Goal: Feedback & Contribution: Contribute content

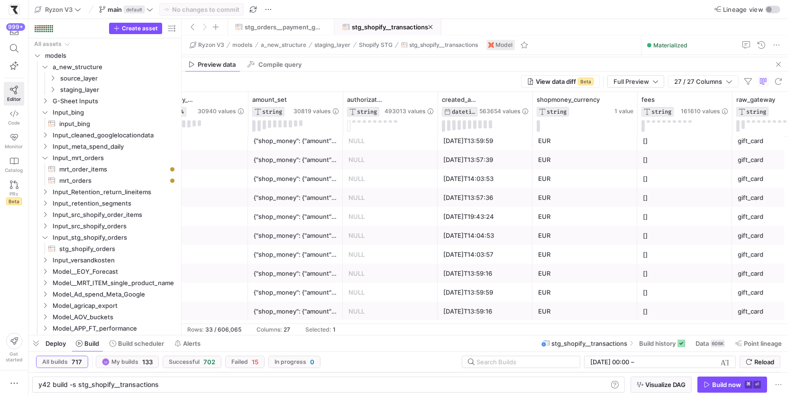
scroll to position [0, 44]
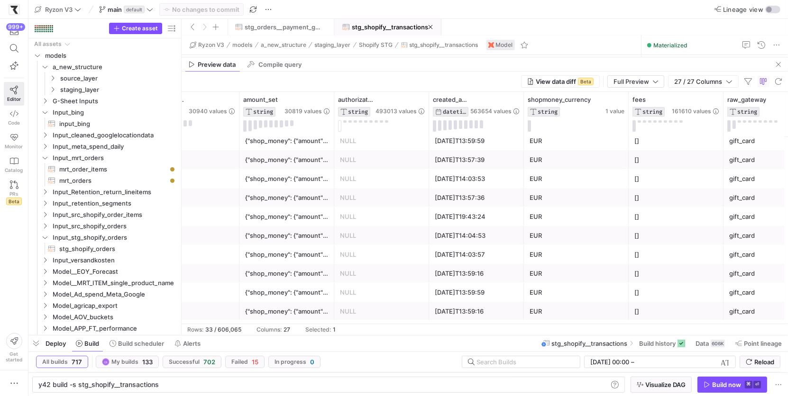
click at [460, 253] on div "[DATE]T14:03:57" at bounding box center [476, 255] width 83 height 18
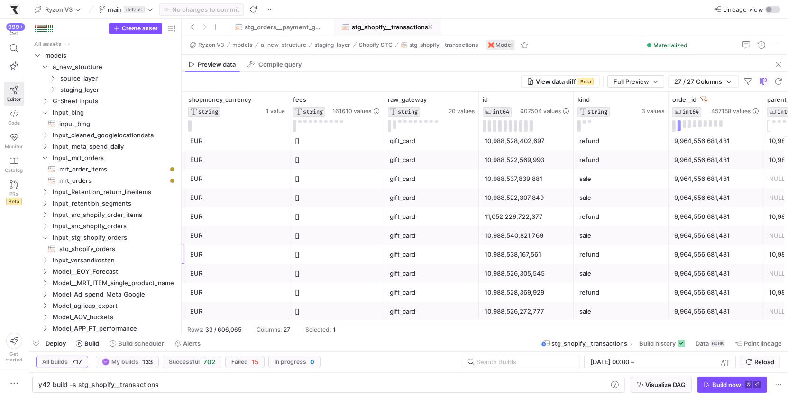
scroll to position [0, 0]
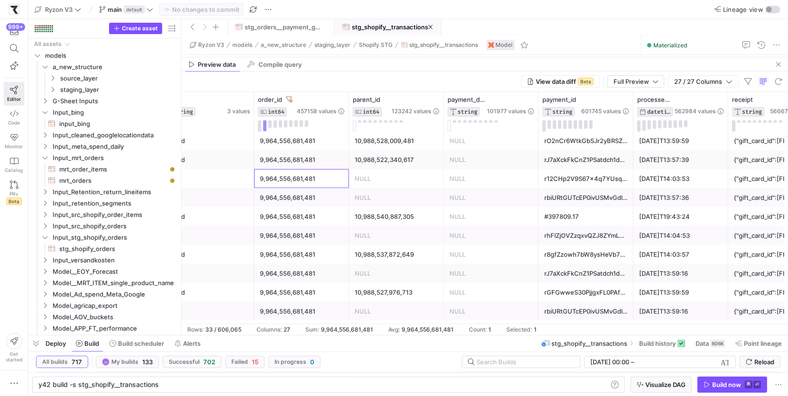
click at [293, 170] on div "9,964,556,681,481" at bounding box center [301, 179] width 83 height 18
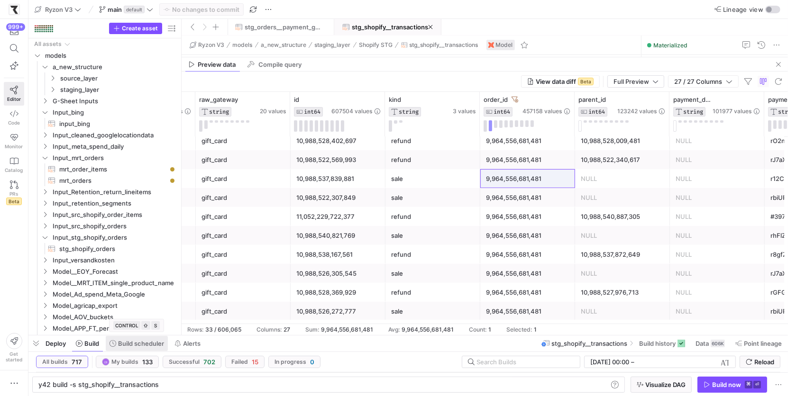
click at [156, 347] on span "Build scheduler" at bounding box center [141, 344] width 46 height 8
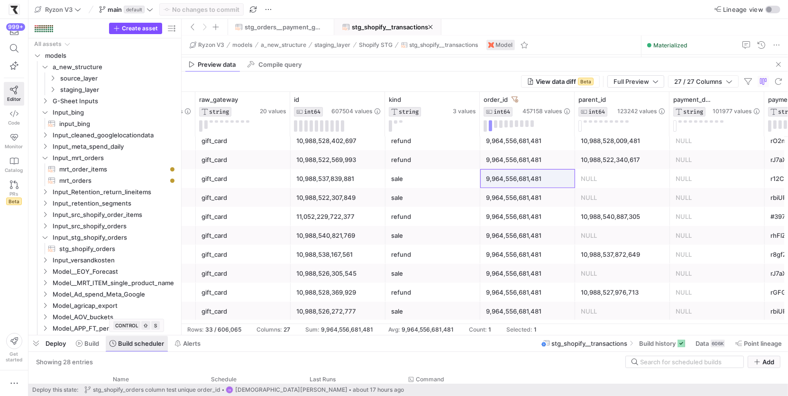
click at [156, 347] on span "Build scheduler" at bounding box center [141, 344] width 46 height 8
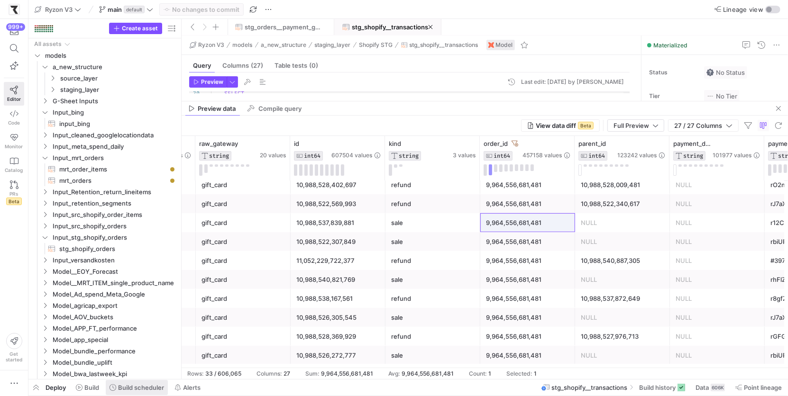
click at [139, 389] on span "Build scheduler" at bounding box center [141, 388] width 46 height 8
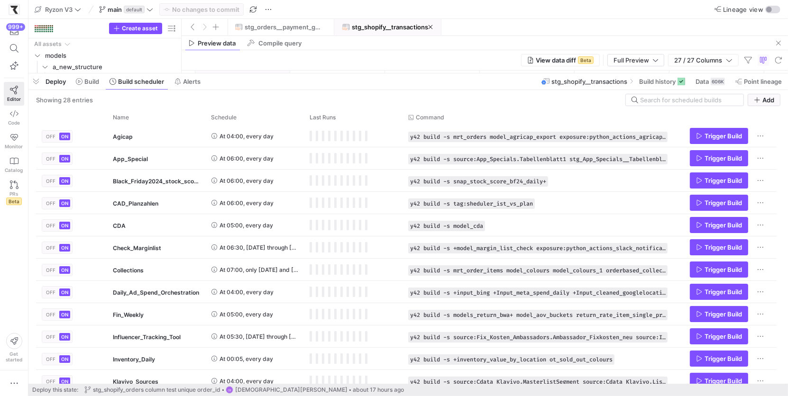
drag, startPoint x: 260, startPoint y: 224, endPoint x: 283, endPoint y: 74, distance: 151.6
click at [283, 74] on div at bounding box center [408, 74] width 760 height 4
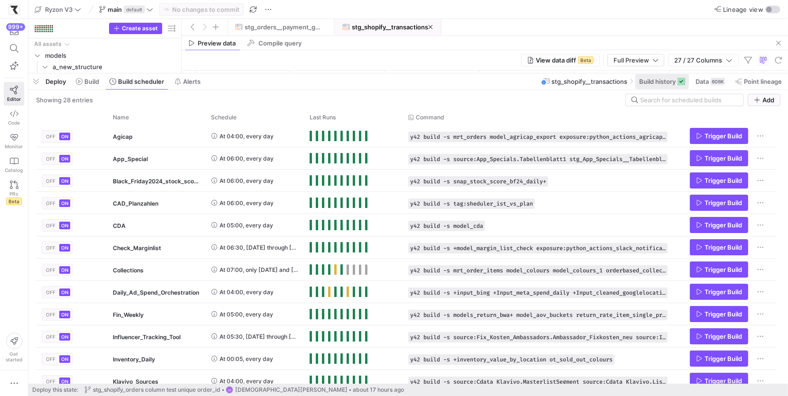
click at [661, 88] on span at bounding box center [662, 81] width 54 height 15
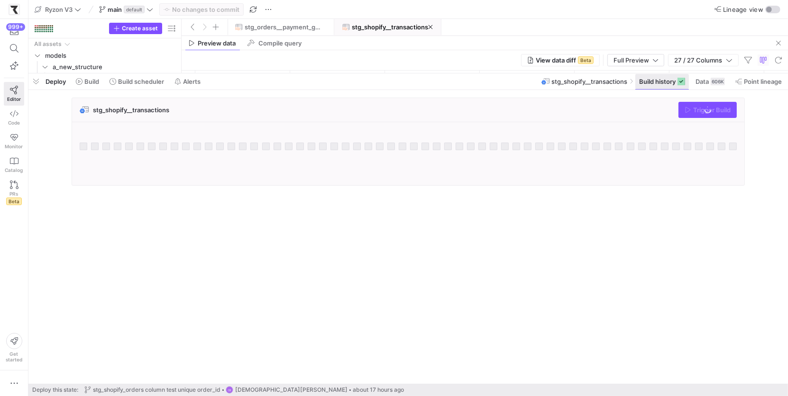
click at [661, 88] on span at bounding box center [662, 81] width 54 height 15
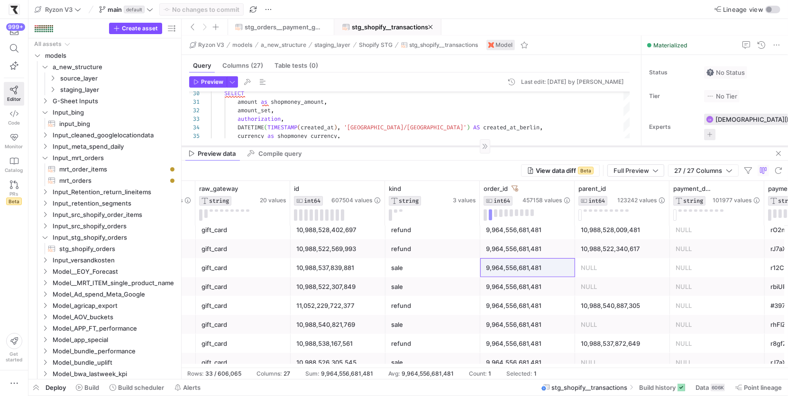
scroll to position [443, 0]
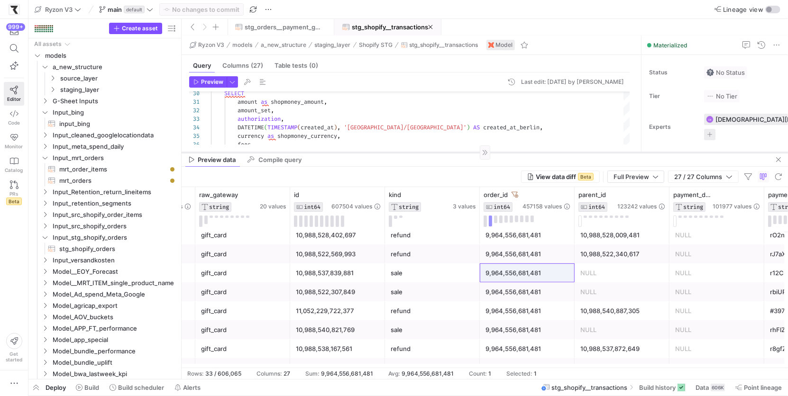
drag, startPoint x: 447, startPoint y: 101, endPoint x: 458, endPoint y: 153, distance: 52.4
click at [458, 153] on div at bounding box center [485, 152] width 606 height 0
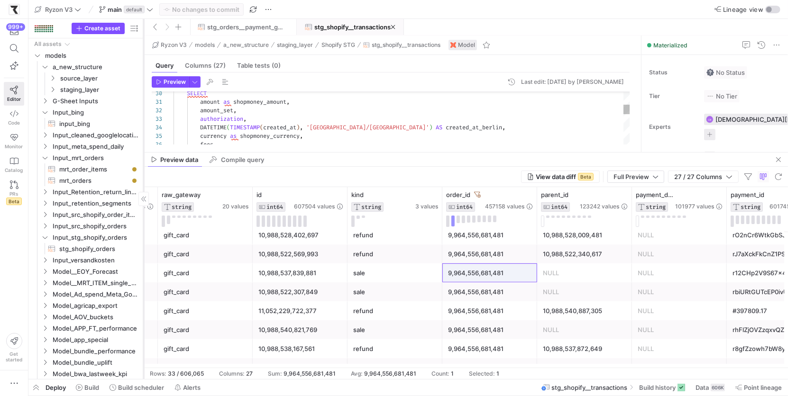
drag, startPoint x: 181, startPoint y: 119, endPoint x: 143, endPoint y: 118, distance: 37.5
click at [144, 118] on div at bounding box center [144, 199] width 0 height 360
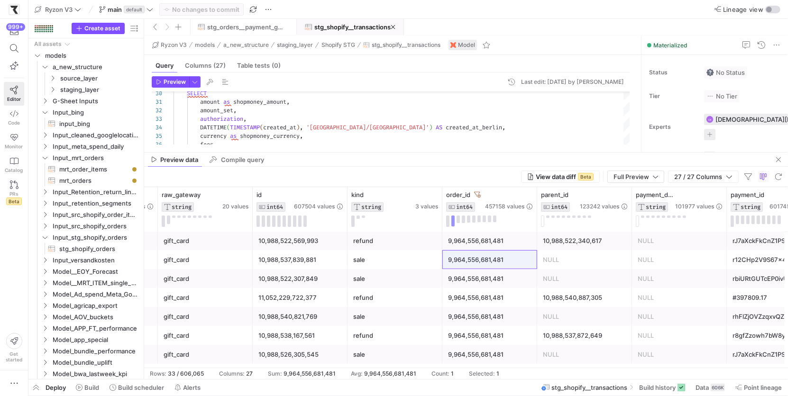
scroll to position [463, 0]
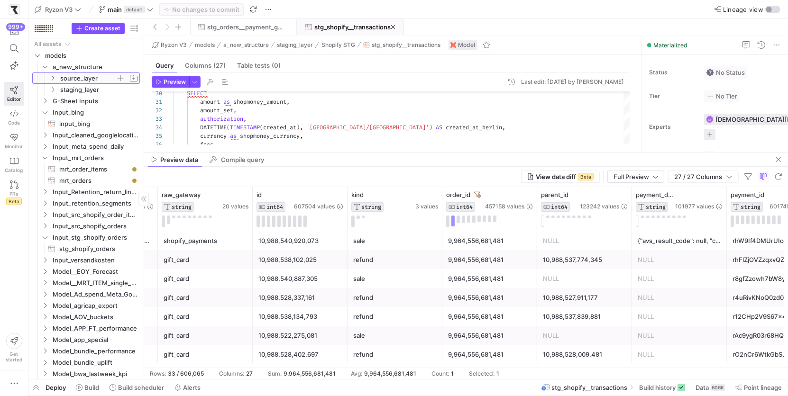
click at [55, 80] on icon "Press SPACE to select this row." at bounding box center [52, 78] width 7 height 6
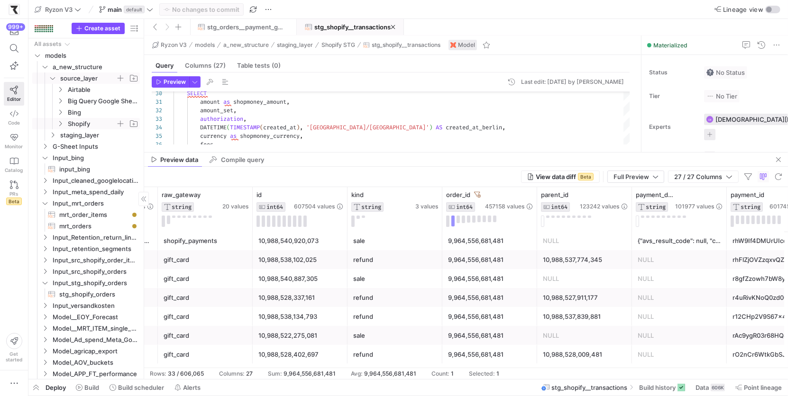
click at [62, 124] on icon "Press SPACE to select this row." at bounding box center [60, 124] width 7 height 6
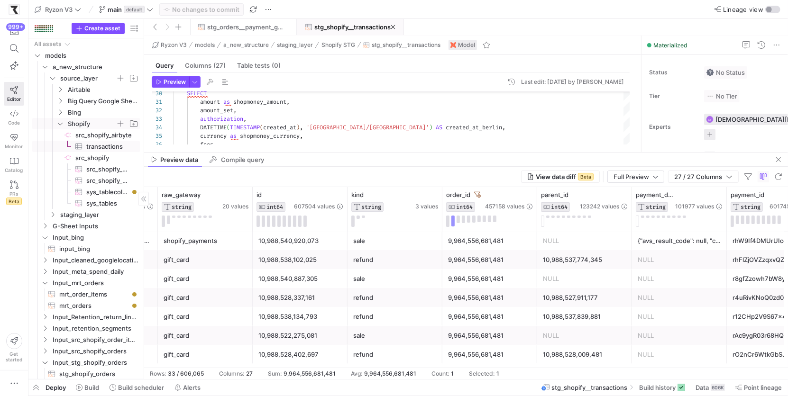
click at [95, 145] on span "transactions​​​​​​​​​" at bounding box center [107, 146] width 43 height 11
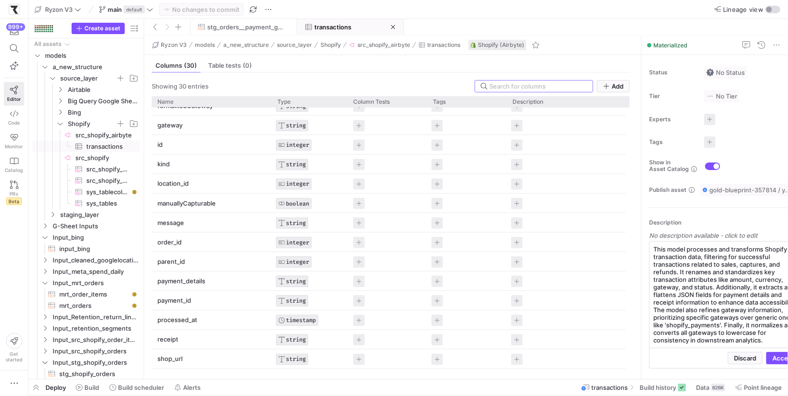
scroll to position [320, 0]
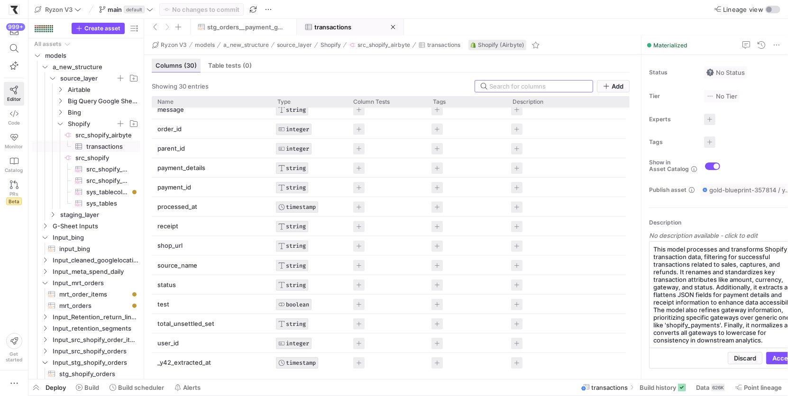
click at [175, 65] on span "Columns (30)" at bounding box center [176, 66] width 41 height 6
click at [655, 393] on span at bounding box center [663, 387] width 54 height 15
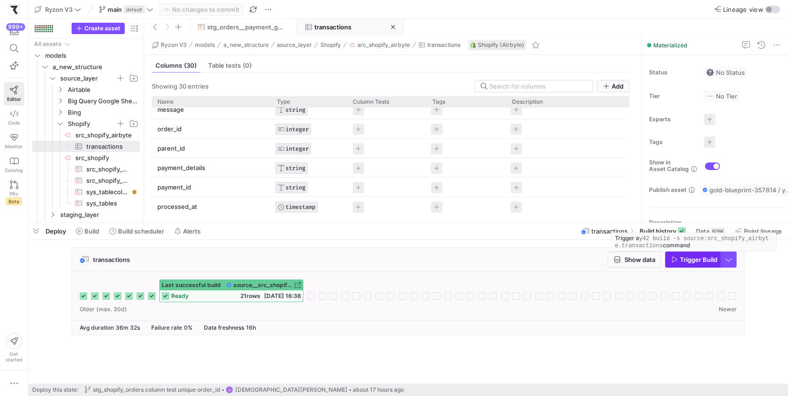
click at [673, 261] on icon "button" at bounding box center [674, 260] width 7 height 7
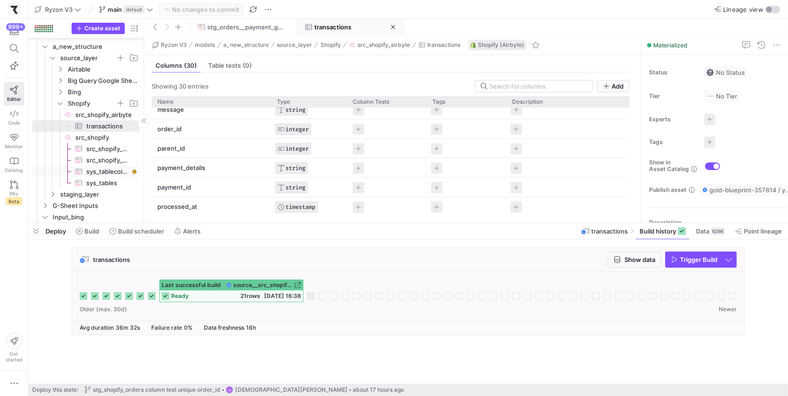
scroll to position [27, 0]
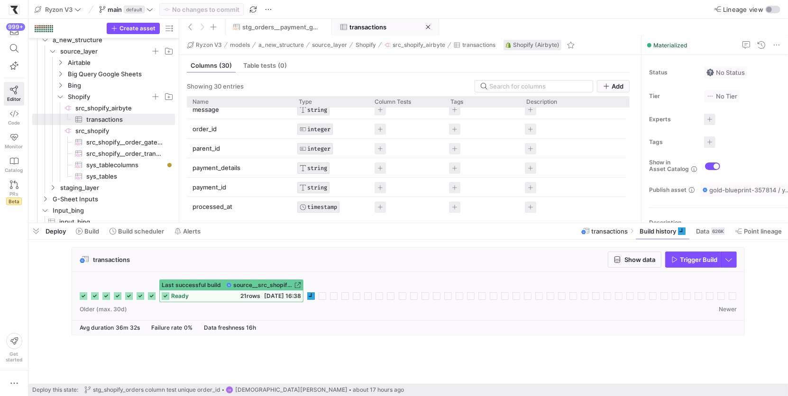
drag, startPoint x: 144, startPoint y: 109, endPoint x: 179, endPoint y: 113, distance: 35.3
click at [179, 113] on div at bounding box center [179, 121] width 0 height 204
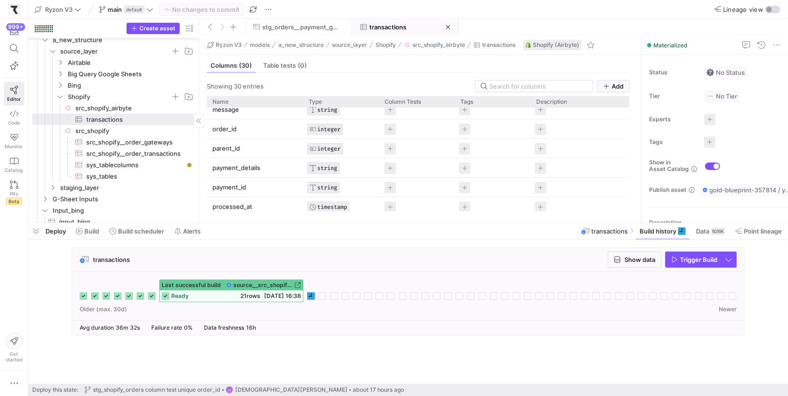
drag, startPoint x: 179, startPoint y: 147, endPoint x: 127, endPoint y: 156, distance: 52.3
click at [199, 151] on div at bounding box center [199, 121] width 0 height 204
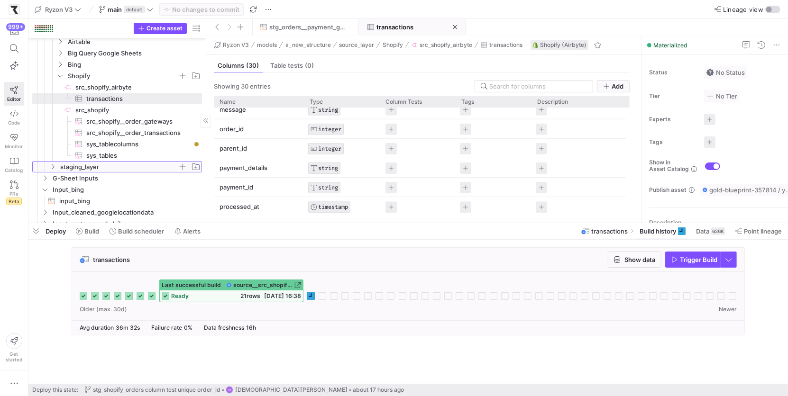
click at [53, 168] on icon "Press SPACE to select this row." at bounding box center [52, 167] width 7 height 6
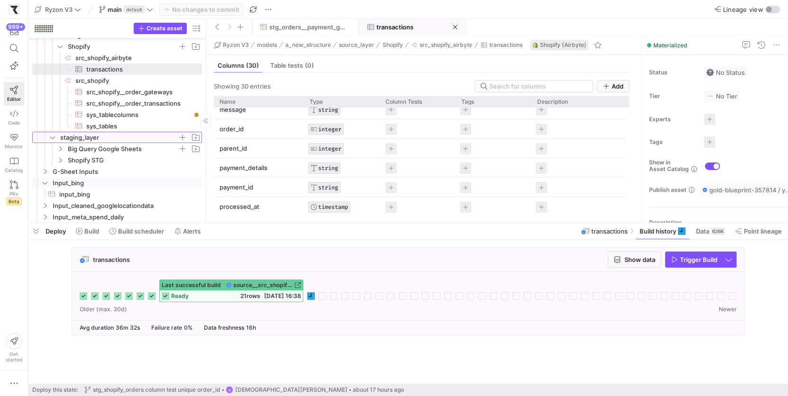
scroll to position [83, 0]
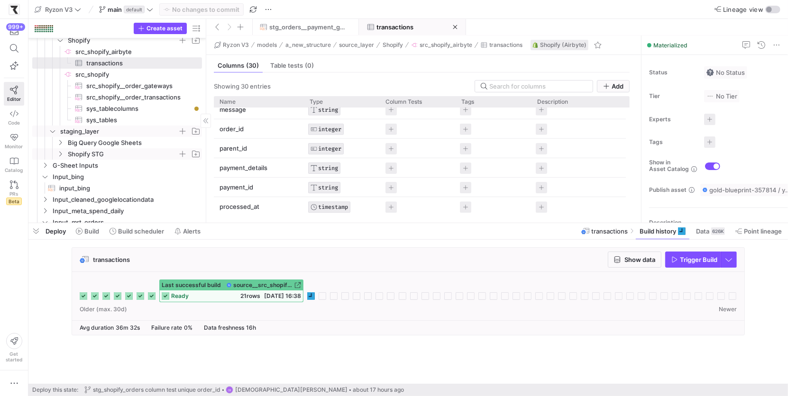
click at [62, 153] on icon "Press SPACE to select this row." at bounding box center [60, 154] width 7 height 6
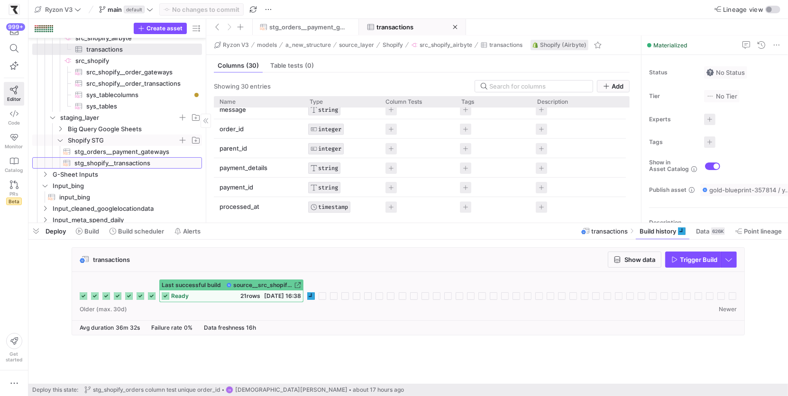
click at [101, 164] on span "stg_shopify__transactions​​​​​​​​​​" at bounding box center [132, 163] width 117 height 11
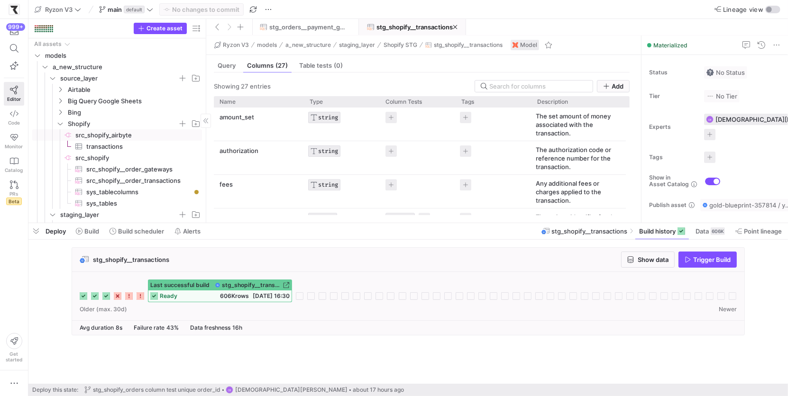
scroll to position [6, 0]
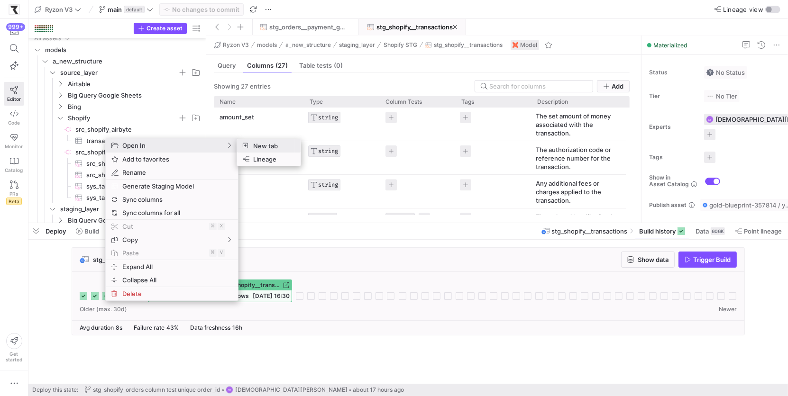
click at [257, 148] on span "New tab" at bounding box center [271, 145] width 44 height 13
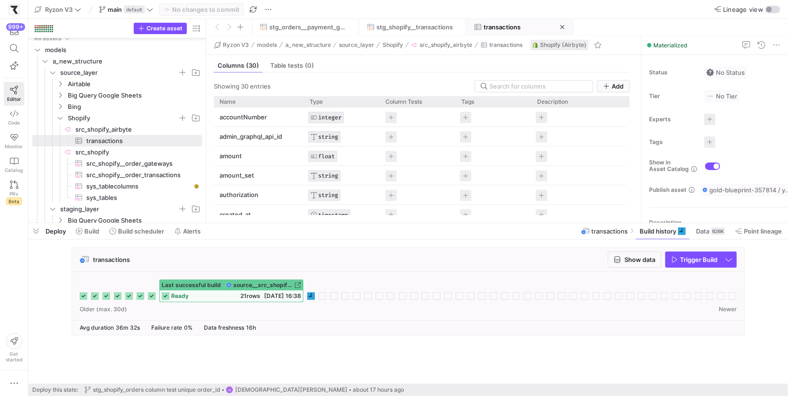
click at [314, 309] on div "Older (max. 30d) Newer" at bounding box center [408, 309] width 657 height 7
click at [319, 311] on div "Older (max. 30d) Newer" at bounding box center [408, 309] width 657 height 7
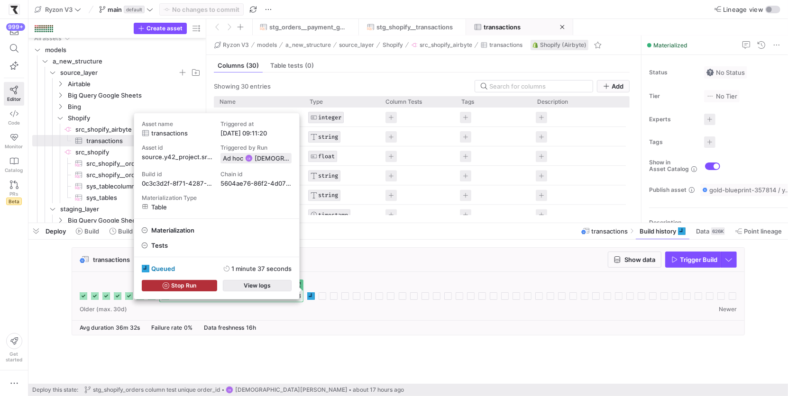
click at [276, 289] on span "button" at bounding box center [257, 286] width 68 height 10
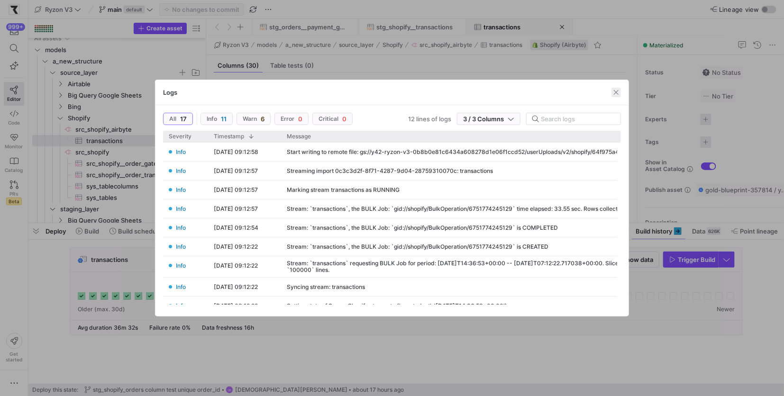
click at [616, 95] on span "button" at bounding box center [616, 92] width 9 height 9
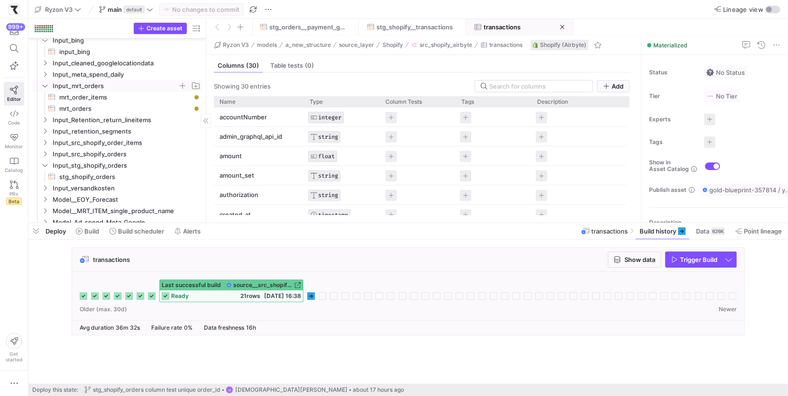
scroll to position [109, 0]
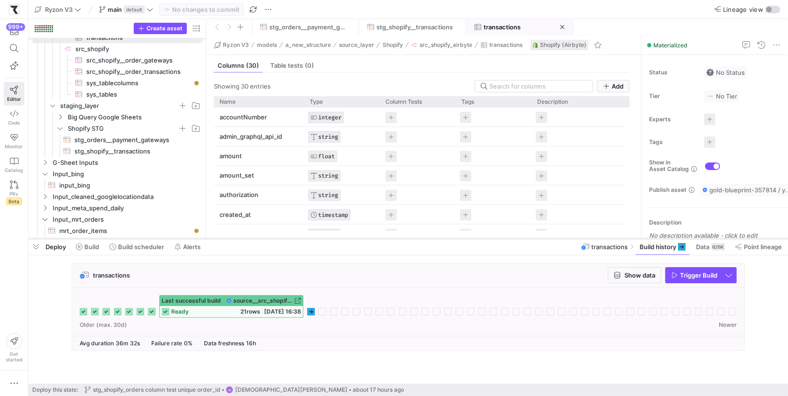
drag, startPoint x: 315, startPoint y: 223, endPoint x: 325, endPoint y: 239, distance: 18.5
click at [325, 239] on div at bounding box center [408, 239] width 760 height 4
click at [130, 150] on span "stg_shopify__transactions​​​​​​​​​​" at bounding box center [132, 151] width 117 height 11
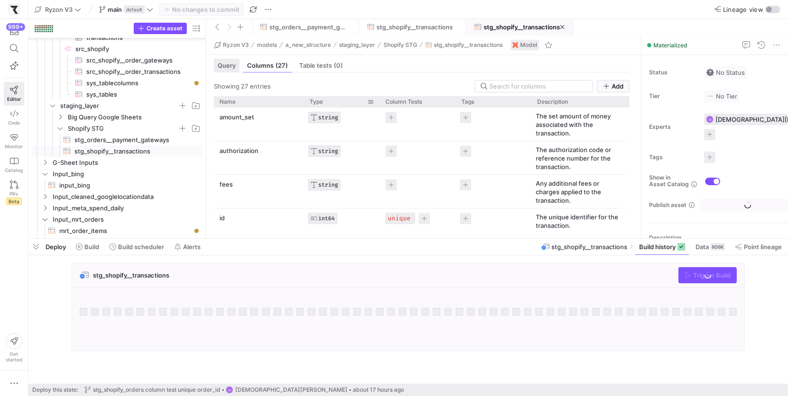
click at [228, 64] on span "Query" at bounding box center [227, 66] width 18 height 6
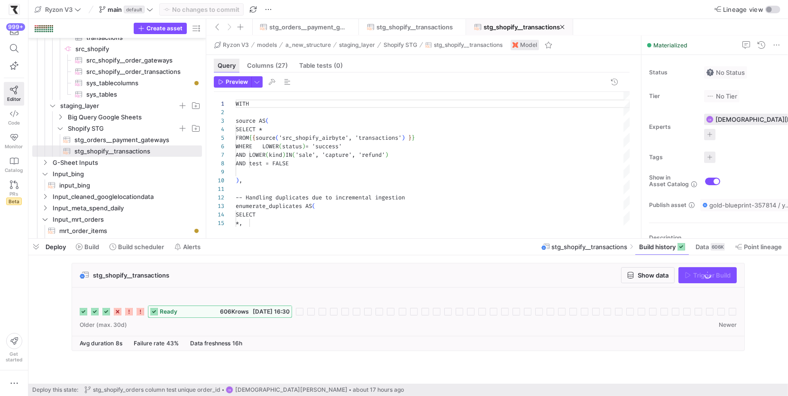
scroll to position [85, 0]
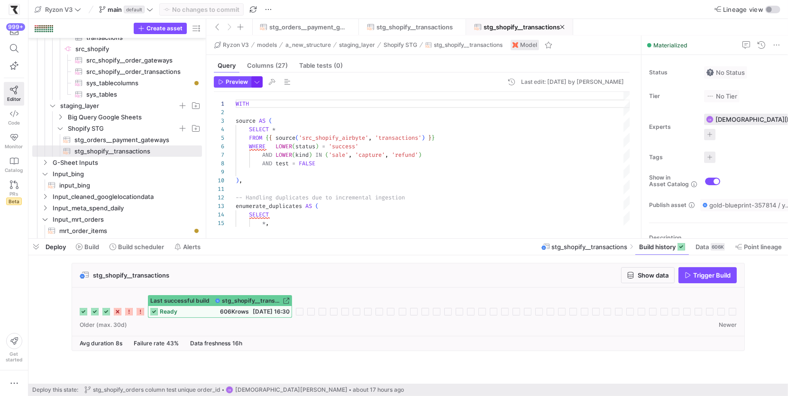
click at [258, 79] on span "button" at bounding box center [257, 82] width 10 height 10
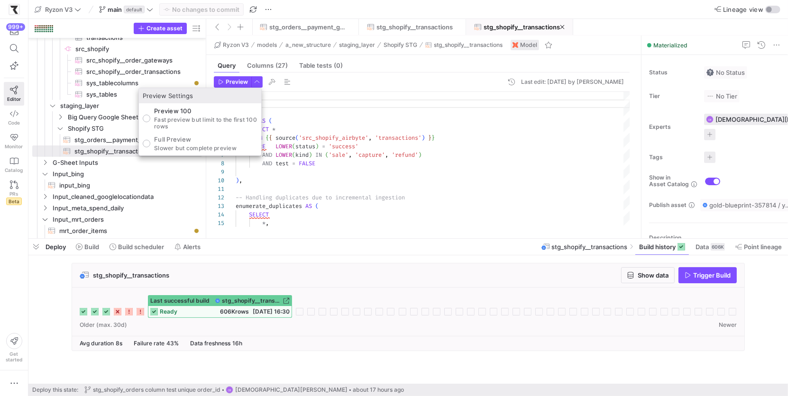
click at [185, 146] on p "Slower but complete preview" at bounding box center [195, 148] width 83 height 7
click at [150, 146] on input "Full Preview Slower but complete preview" at bounding box center [147, 144] width 8 height 8
radio input "true"
click at [228, 83] on div at bounding box center [394, 198] width 788 height 396
click at [228, 83] on span "Preview" at bounding box center [237, 82] width 22 height 7
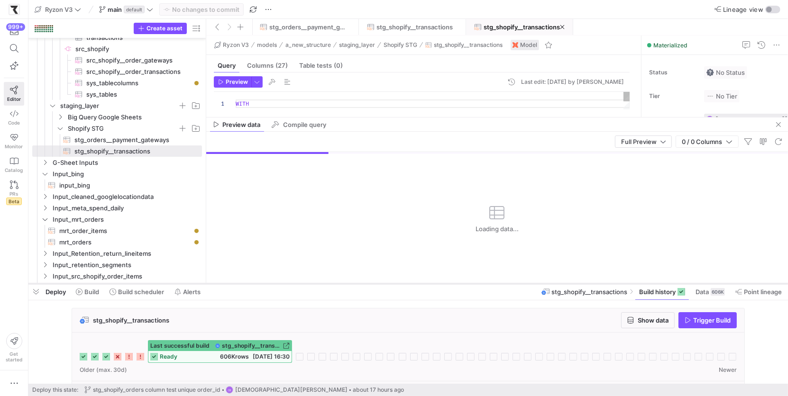
drag, startPoint x: 434, startPoint y: 239, endPoint x: 442, endPoint y: 284, distance: 45.8
click at [442, 284] on div at bounding box center [408, 284] width 760 height 4
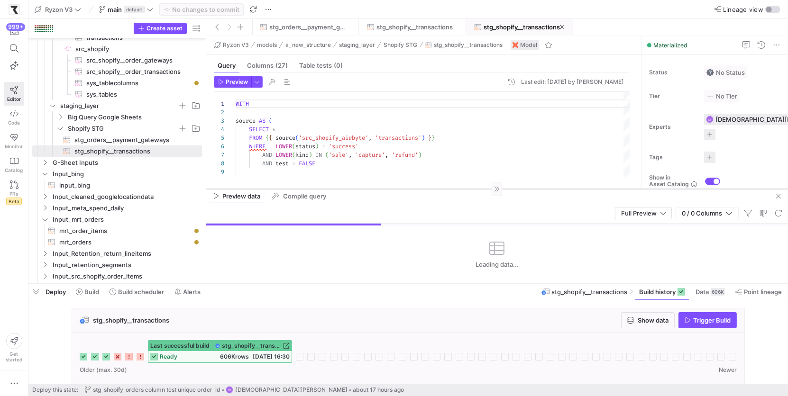
drag, startPoint x: 449, startPoint y: 117, endPoint x: 456, endPoint y: 189, distance: 72.0
click at [456, 189] on div at bounding box center [497, 189] width 582 height 0
click at [667, 298] on span at bounding box center [662, 292] width 54 height 15
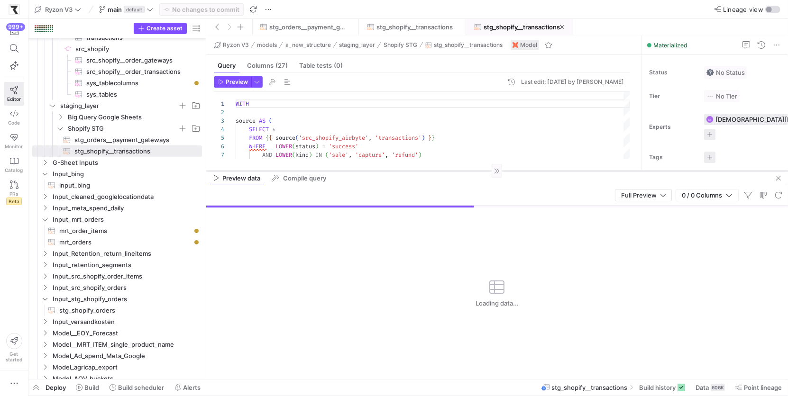
drag, startPoint x: 510, startPoint y: 285, endPoint x: 469, endPoint y: 171, distance: 120.9
click at [469, 171] on div at bounding box center [497, 171] width 582 height 0
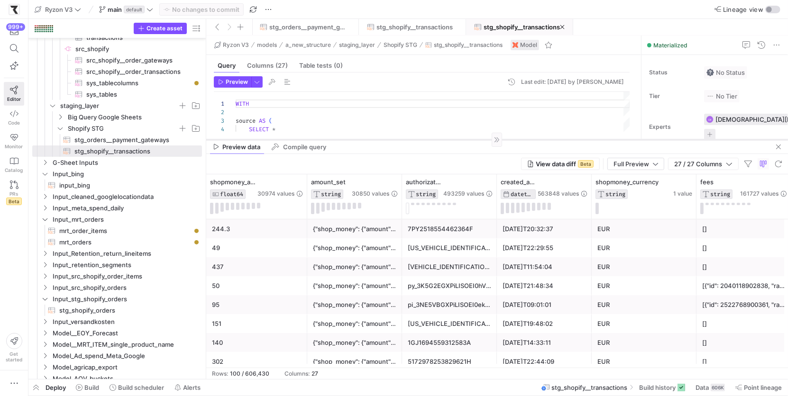
drag, startPoint x: 527, startPoint y: 171, endPoint x: 533, endPoint y: 139, distance: 31.9
click at [533, 139] on div at bounding box center [497, 139] width 582 height 0
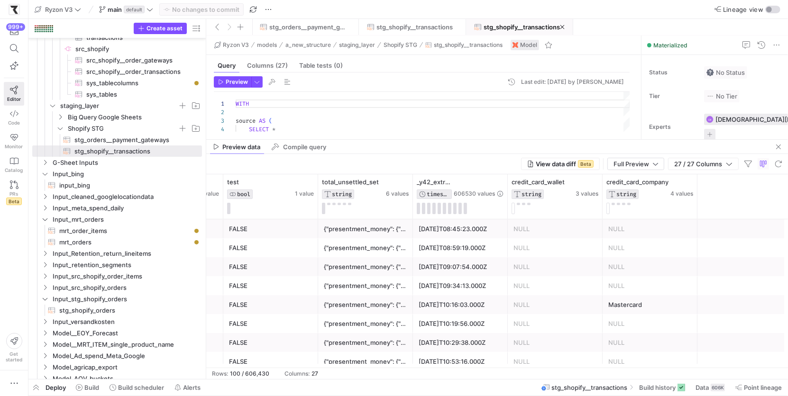
scroll to position [0, 1618]
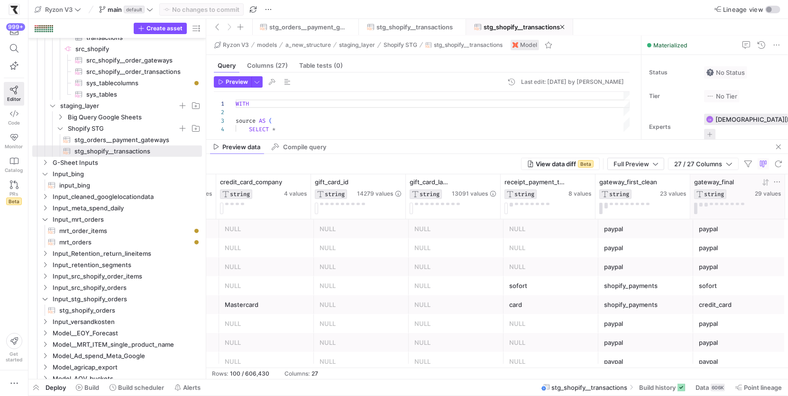
click at [776, 179] on icon at bounding box center [777, 182] width 8 height 8
click at [737, 215] on input "Filter Value" at bounding box center [736, 213] width 96 height 11
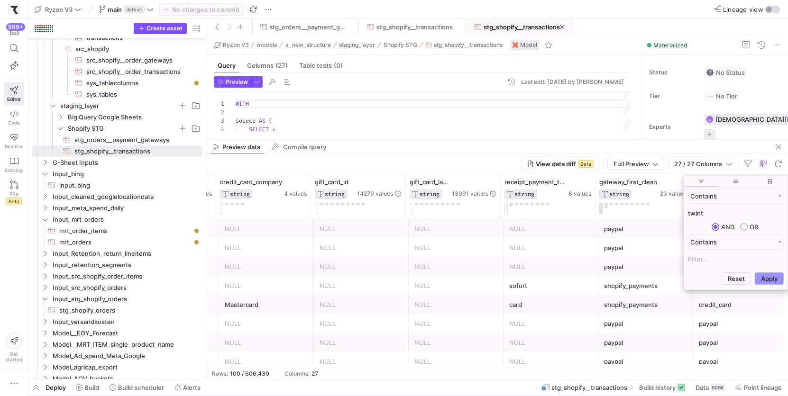
type input "twint"
click at [778, 280] on button "Apply" at bounding box center [769, 279] width 29 height 12
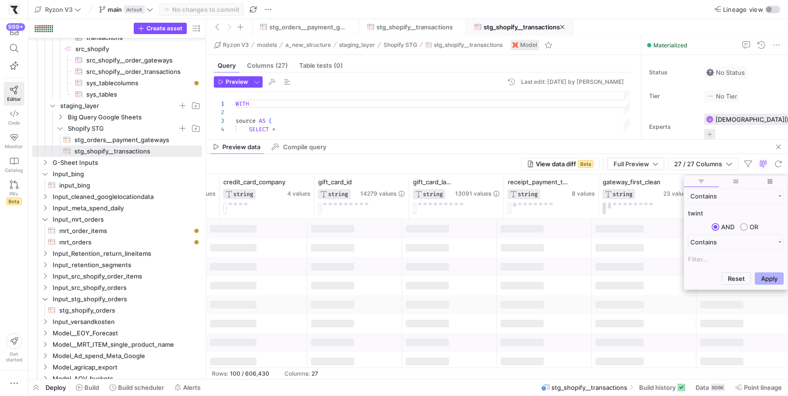
click at [743, 313] on div at bounding box center [744, 304] width 95 height 19
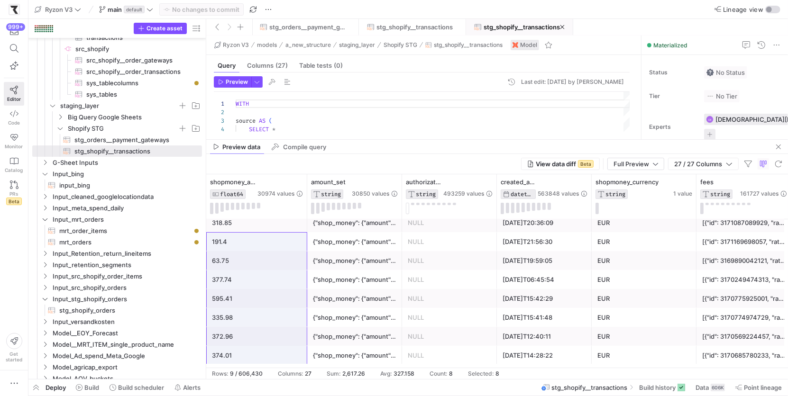
drag, startPoint x: 267, startPoint y: 354, endPoint x: 280, endPoint y: 229, distance: 126.4
click at [263, 353] on div "306.01" at bounding box center [257, 356] width 90 height 18
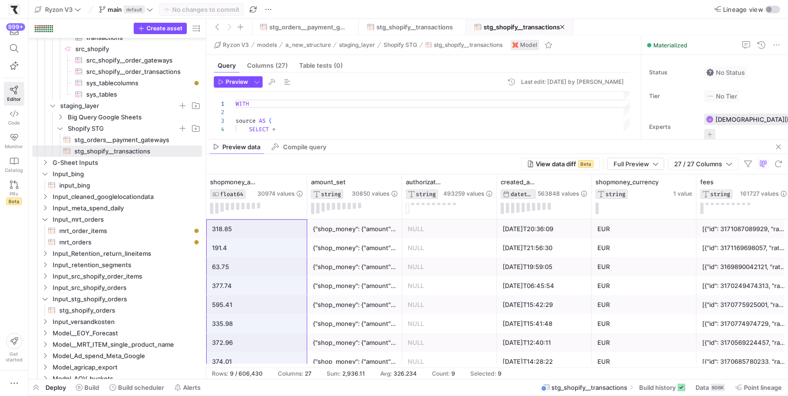
drag, startPoint x: 263, startPoint y: 356, endPoint x: 266, endPoint y: 223, distance: 132.3
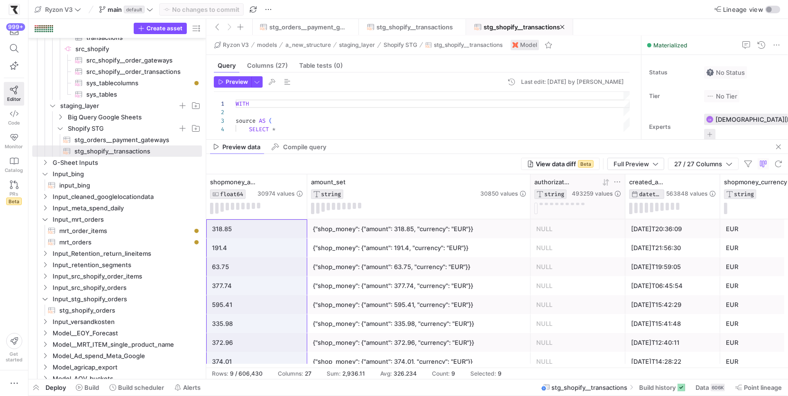
drag, startPoint x: 401, startPoint y: 187, endPoint x: 566, endPoint y: 201, distance: 165.1
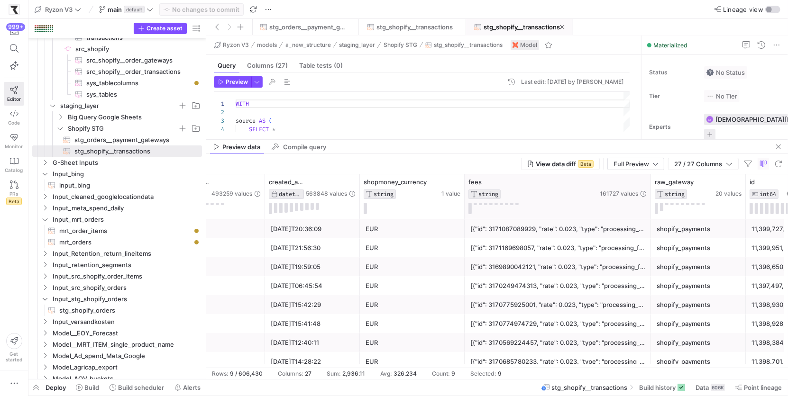
drag, startPoint x: 558, startPoint y: 179, endPoint x: 650, endPoint y: 182, distance: 91.6
click at [650, 182] on div at bounding box center [651, 196] width 4 height 45
click at [566, 248] on div "[{"id": 3171169698057, "rate": 0.023, "type": "processing_fee", "flat_fee_name"…" at bounding box center [557, 248] width 175 height 18
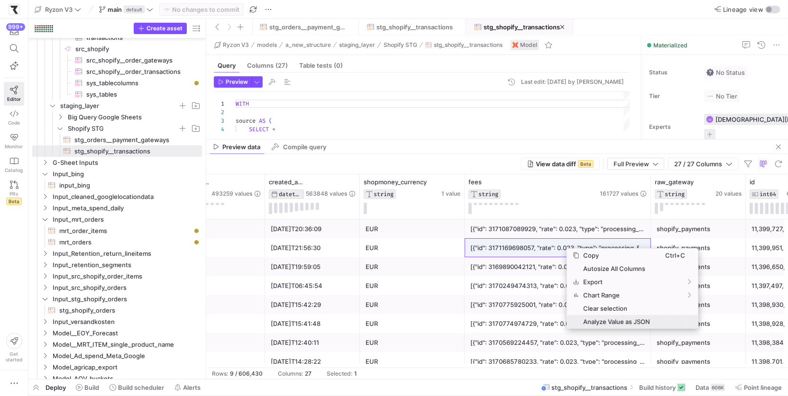
click at [625, 321] on span "Analyze Value as JSON" at bounding box center [622, 321] width 86 height 13
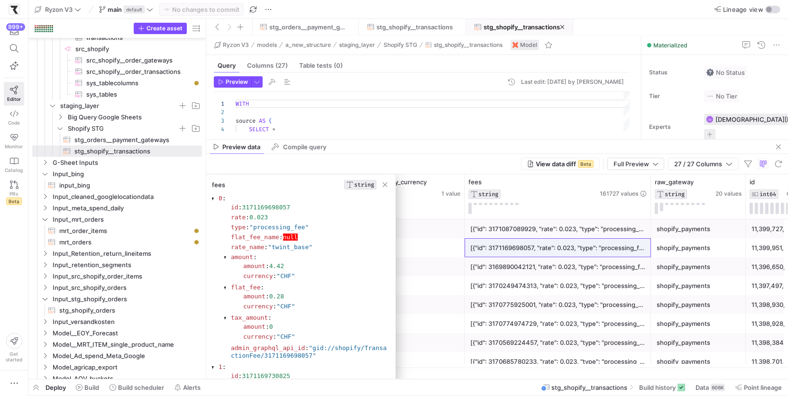
drag, startPoint x: 303, startPoint y: 275, endPoint x: 240, endPoint y: 272, distance: 62.7
click at [240, 272] on section "amount : 4.42 currency : "CHF"" at bounding box center [312, 271] width 150 height 20
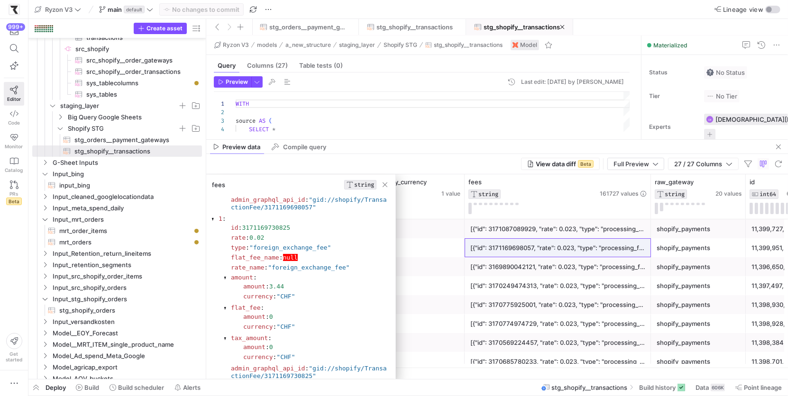
click at [227, 275] on div at bounding box center [225, 278] width 3 height 6
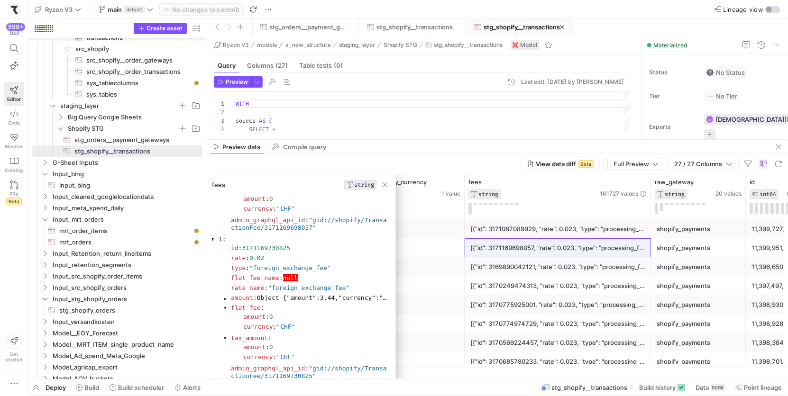
click at [225, 306] on div at bounding box center [225, 309] width 3 height 6
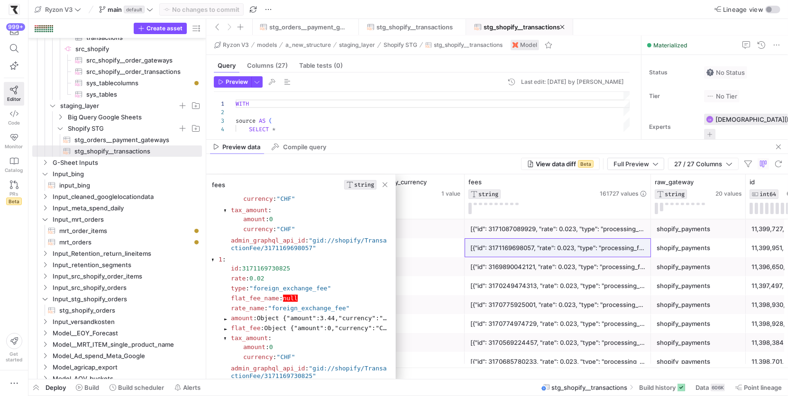
click at [211, 251] on div "0 : id : 3171169698057 rate : 0.023 type : "processing_fee" flat_fee_name : nul…" at bounding box center [300, 292] width 189 height 199
click at [213, 257] on div at bounding box center [213, 260] width 3 height 6
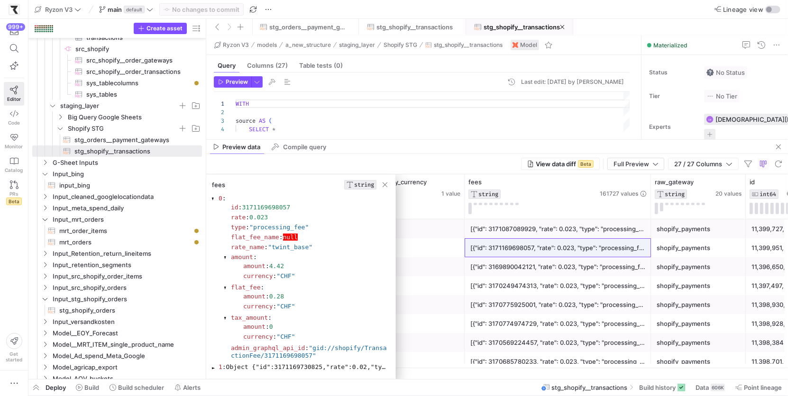
click at [305, 255] on section "amount :" at bounding box center [309, 258] width 156 height 8
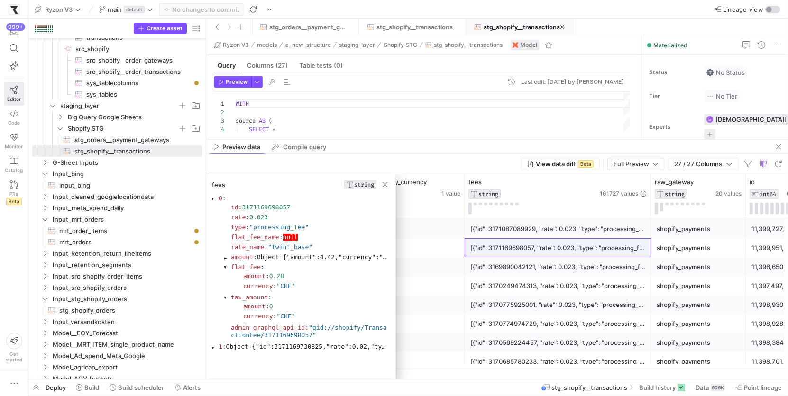
click at [306, 257] on span "Object {"amount":4.42,"currency":"CHF"}" at bounding box center [329, 257] width 145 height 7
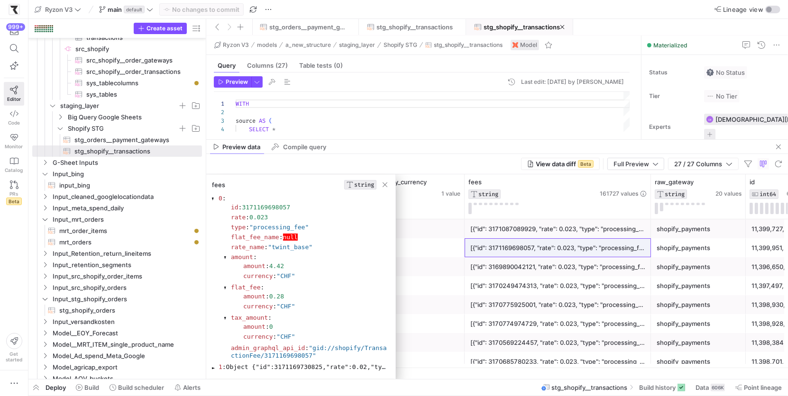
drag, startPoint x: 285, startPoint y: 327, endPoint x: 229, endPoint y: 314, distance: 57.9
click at [229, 314] on section "id : 3171169698057 rate : 0.023 type : "processing_fee" flat_fee_name : null ra…" at bounding box center [306, 281] width 164 height 159
click at [293, 317] on section "tax_amount :" at bounding box center [309, 318] width 156 height 8
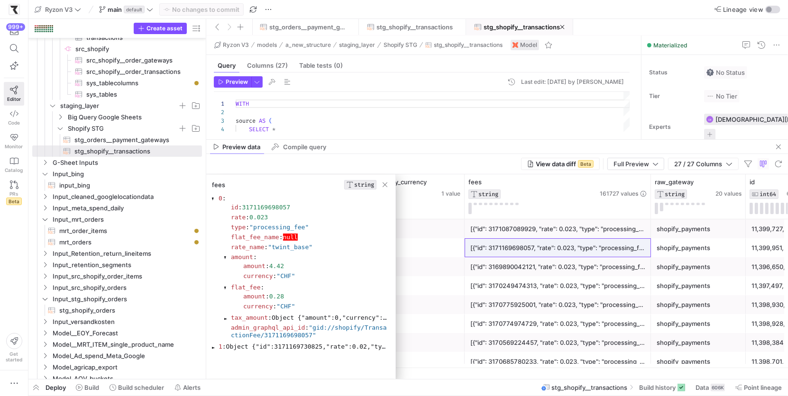
click at [293, 317] on span "Object {"amount":0,"currency":"CHF"}" at bounding box center [339, 317] width 134 height 7
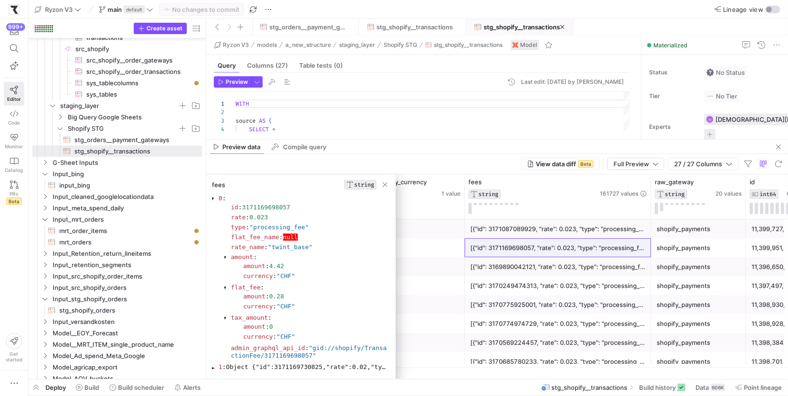
drag, startPoint x: 231, startPoint y: 228, endPoint x: 316, endPoint y: 231, distance: 84.5
click at [316, 231] on section "type : "processing_fee"" at bounding box center [309, 228] width 156 height 8
click at [314, 228] on section "type : "processing_fee"" at bounding box center [309, 228] width 156 height 8
drag, startPoint x: 314, startPoint y: 228, endPoint x: 230, endPoint y: 226, distance: 84.9
click at [230, 226] on section "type : "processing_fee"" at bounding box center [309, 227] width 158 height 9
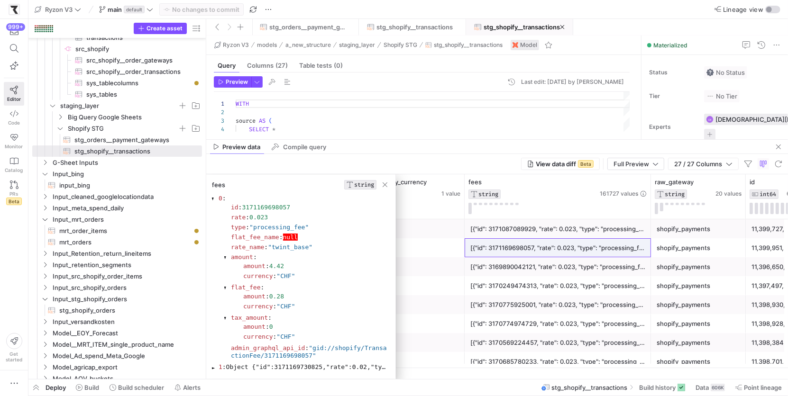
drag, startPoint x: 254, startPoint y: 220, endPoint x: 276, endPoint y: 220, distance: 22.8
click at [276, 220] on section "rate : 0.023" at bounding box center [309, 218] width 156 height 8
drag, startPoint x: 272, startPoint y: 265, endPoint x: 297, endPoint y: 269, distance: 25.0
click at [297, 269] on section "amount : 4.42" at bounding box center [314, 267] width 142 height 8
drag, startPoint x: 274, startPoint y: 295, endPoint x: 294, endPoint y: 296, distance: 20.4
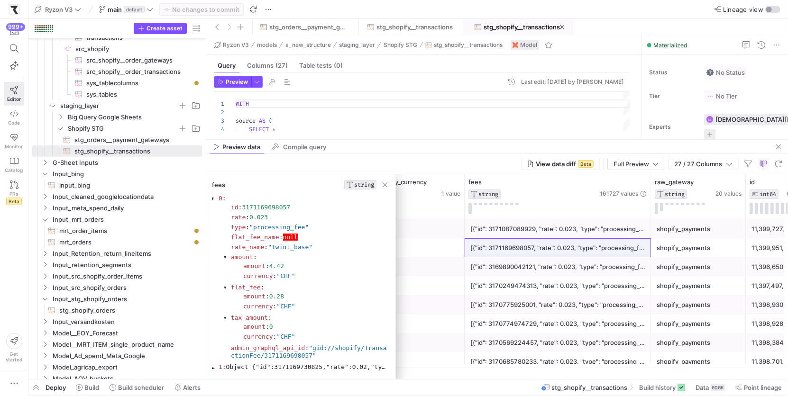
click at [294, 296] on section "amount : 0.28" at bounding box center [314, 297] width 142 height 8
drag, startPoint x: 271, startPoint y: 327, endPoint x: 282, endPoint y: 328, distance: 10.5
click at [282, 328] on section "amount : 0" at bounding box center [314, 327] width 142 height 8
click at [273, 326] on span "0" at bounding box center [271, 326] width 4 height 7
drag, startPoint x: 272, startPoint y: 326, endPoint x: 278, endPoint y: 326, distance: 5.7
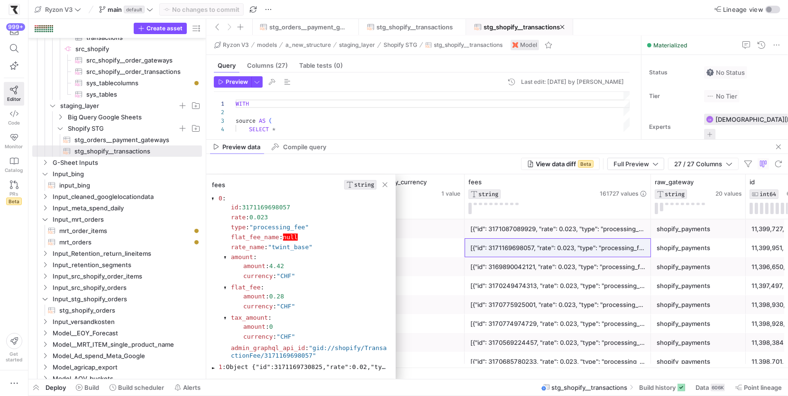
click at [278, 326] on section "amount : 0" at bounding box center [314, 327] width 142 height 8
click at [348, 297] on section "amount : 0.28" at bounding box center [314, 297] width 142 height 8
click at [388, 184] on span "button" at bounding box center [384, 184] width 9 height 9
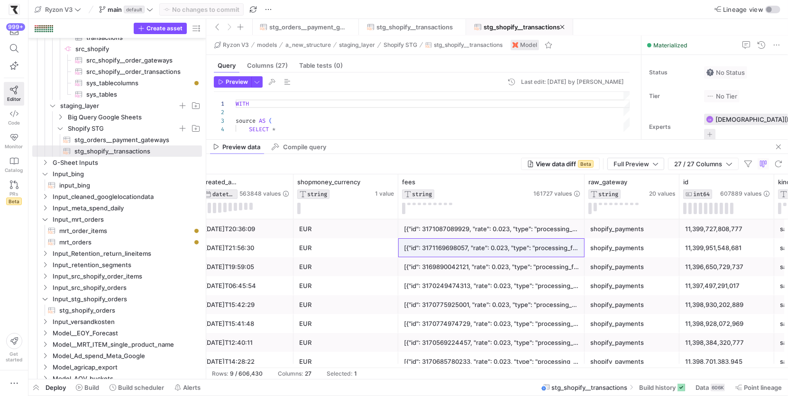
scroll to position [0, 539]
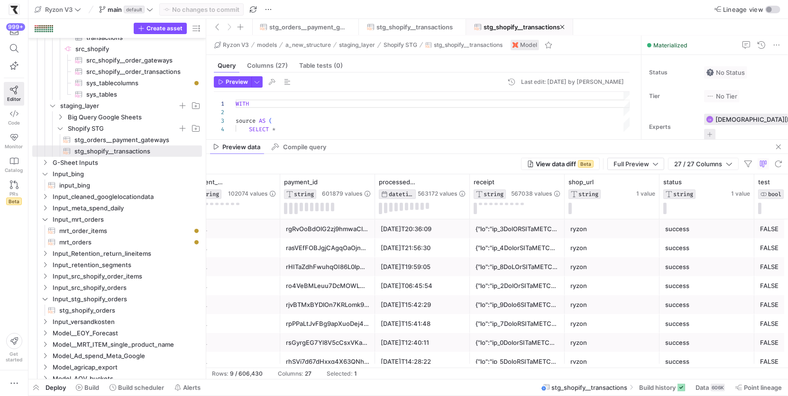
click at [546, 246] on div at bounding box center [517, 248] width 83 height 18
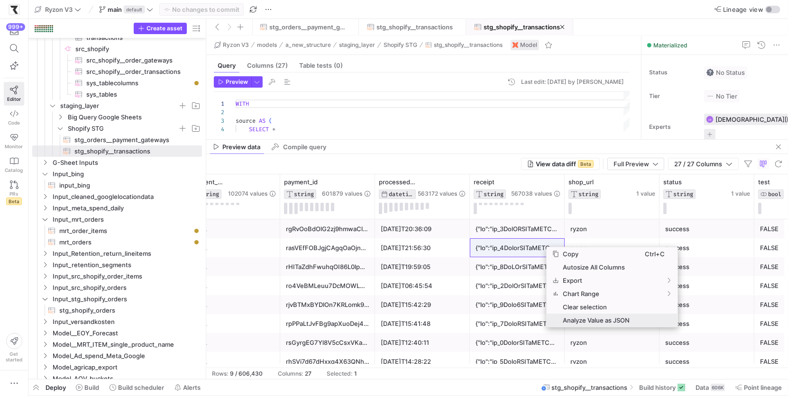
click at [598, 323] on span "Analyze Value as JSON" at bounding box center [602, 320] width 86 height 13
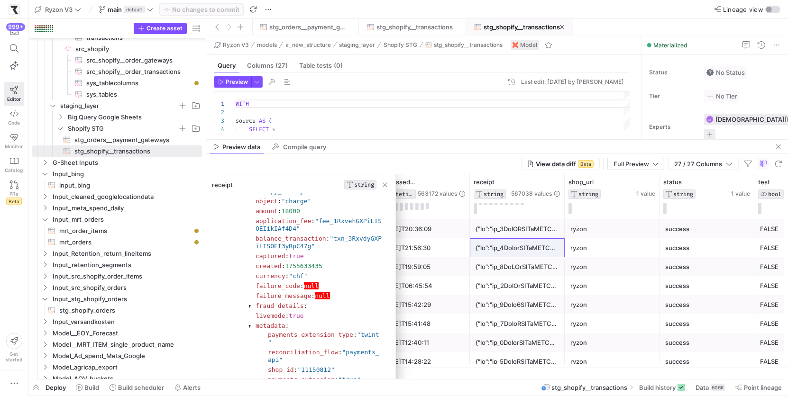
click at [380, 182] on div "receipt STRING" at bounding box center [300, 184] width 189 height 9
click at [384, 183] on span "button" at bounding box center [384, 184] width 9 height 9
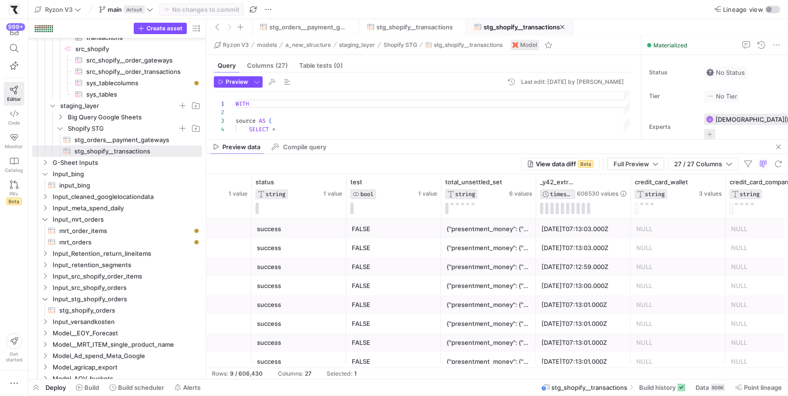
click at [497, 250] on div "{"presentment_money": {"amount": 0.0, "currency": "CHF"}, "shop_money": {"amoun…" at bounding box center [488, 248] width 83 height 18
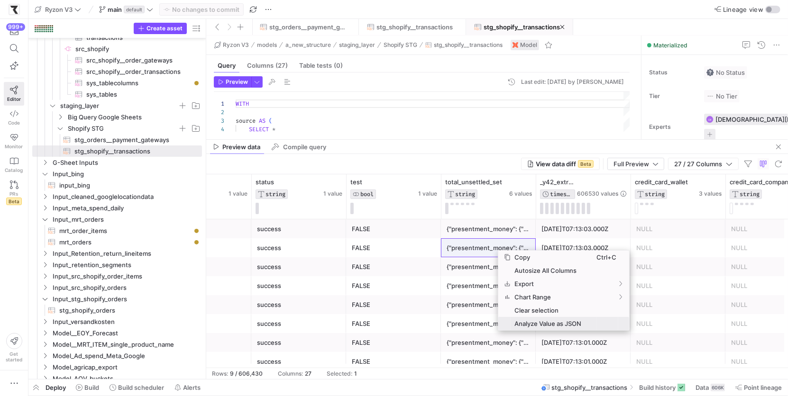
click at [546, 324] on span "Analyze Value as JSON" at bounding box center [554, 323] width 86 height 13
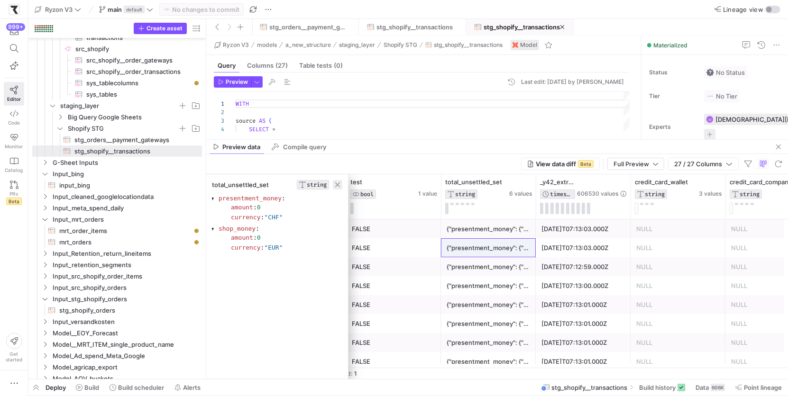
click at [338, 185] on span "button" at bounding box center [337, 184] width 9 height 9
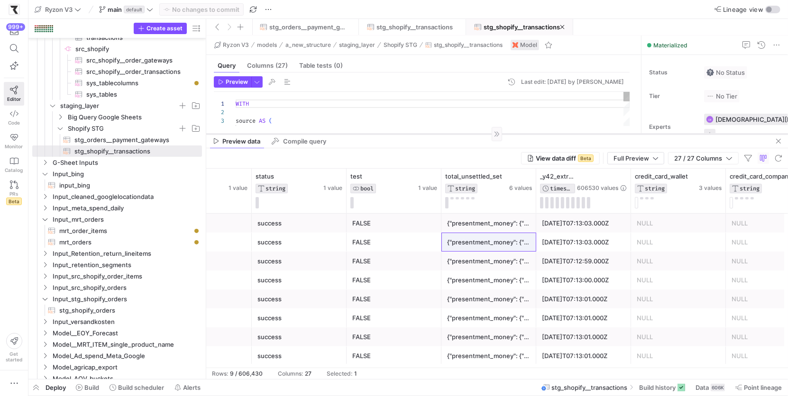
drag, startPoint x: 484, startPoint y: 139, endPoint x: 466, endPoint y: 134, distance: 18.9
click at [466, 134] on div at bounding box center [497, 134] width 582 height 0
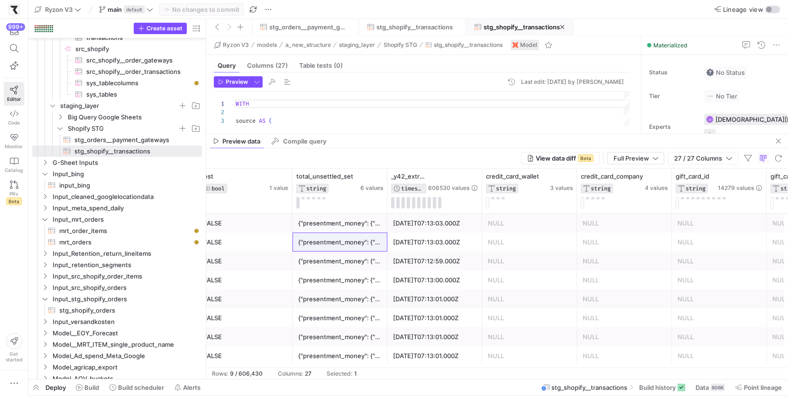
click at [419, 136] on div "Preview data Compile query" at bounding box center [497, 141] width 582 height 14
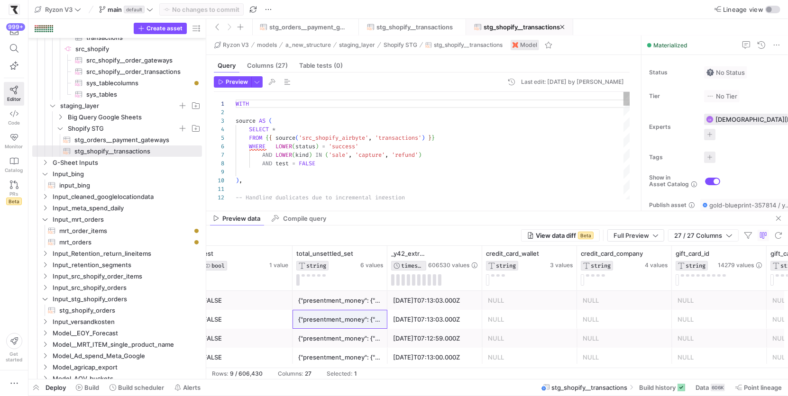
drag, startPoint x: 419, startPoint y: 134, endPoint x: 423, endPoint y: 202, distance: 68.4
click at [434, 211] on div at bounding box center [497, 211] width 582 height 0
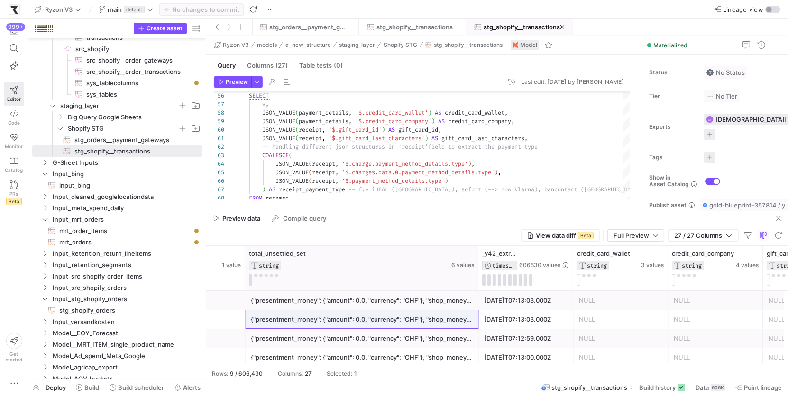
drag, startPoint x: 338, startPoint y: 265, endPoint x: 477, endPoint y: 284, distance: 139.7
click at [477, 284] on div at bounding box center [478, 268] width 4 height 45
drag, startPoint x: 477, startPoint y: 267, endPoint x: 472, endPoint y: 267, distance: 5.2
click at [472, 267] on div at bounding box center [473, 268] width 4 height 45
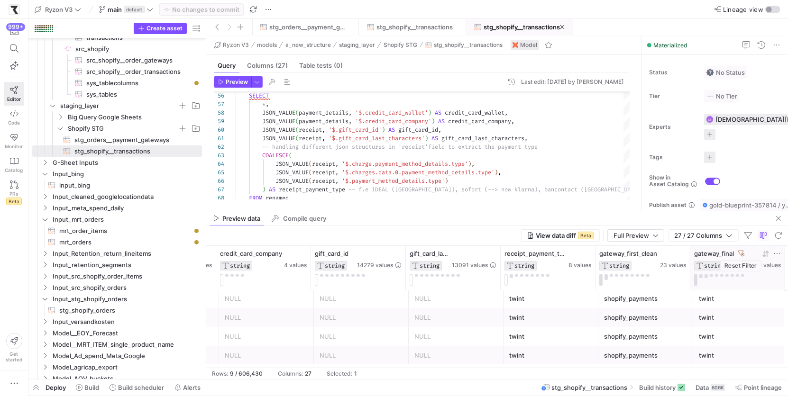
click at [739, 253] on icon at bounding box center [741, 254] width 7 height 6
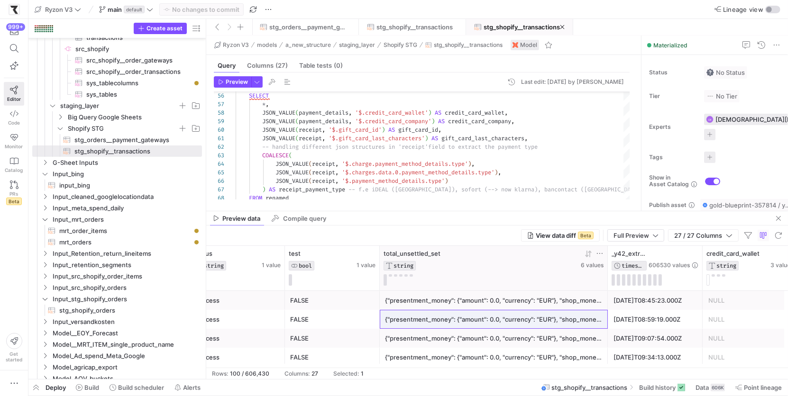
click at [427, 256] on span "total_unsettled_set" at bounding box center [412, 254] width 57 height 8
click at [426, 256] on span "total_unsettled_set" at bounding box center [412, 254] width 57 height 8
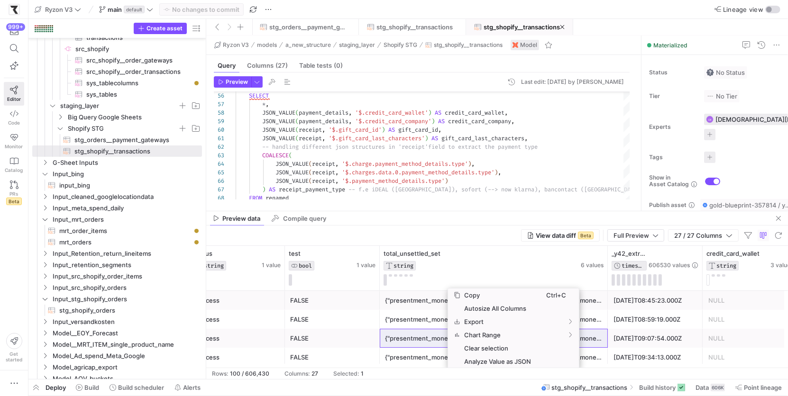
click at [468, 225] on div "Preview data Compile query" at bounding box center [497, 218] width 582 height 14
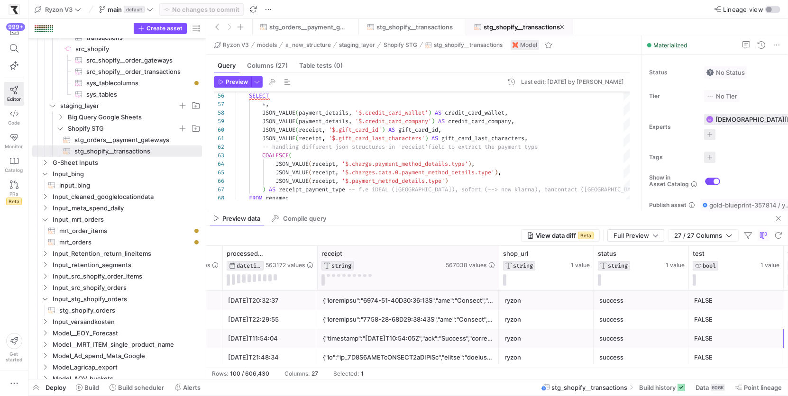
drag, startPoint x: 410, startPoint y: 283, endPoint x: 507, endPoint y: 286, distance: 96.8
click at [501, 286] on div at bounding box center [499, 268] width 4 height 45
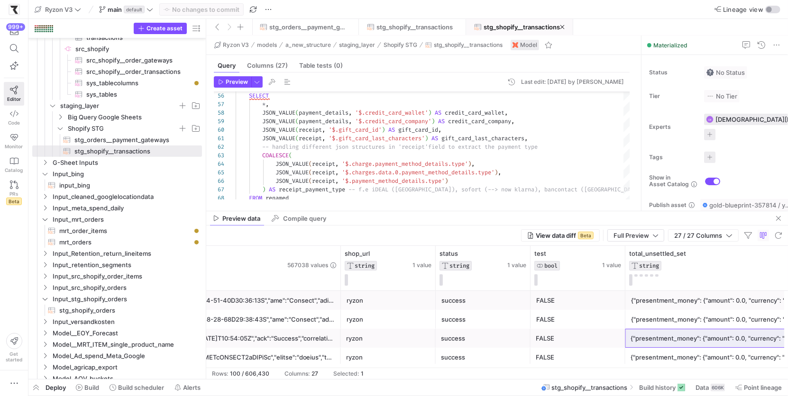
click at [321, 341] on div "{"timestamp":"[DATE]T10:54:05Z","ack":"Success","correlation_id":"c887fba9f5886…" at bounding box center [245, 339] width 180 height 18
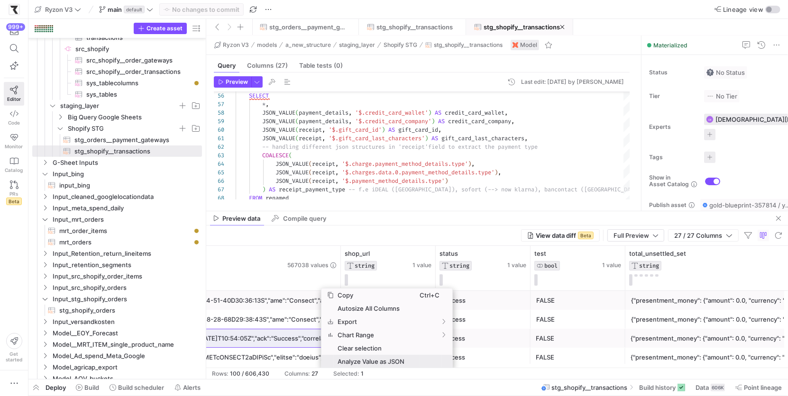
click at [355, 365] on span "Analyze Value as JSON" at bounding box center [377, 361] width 86 height 13
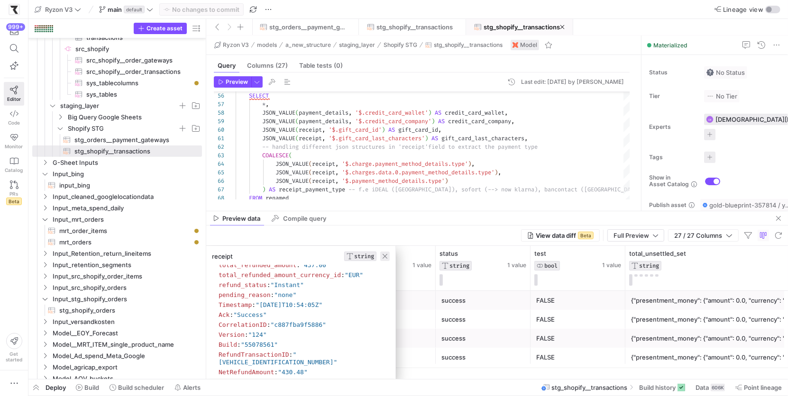
click at [380, 255] on span "button" at bounding box center [384, 256] width 9 height 9
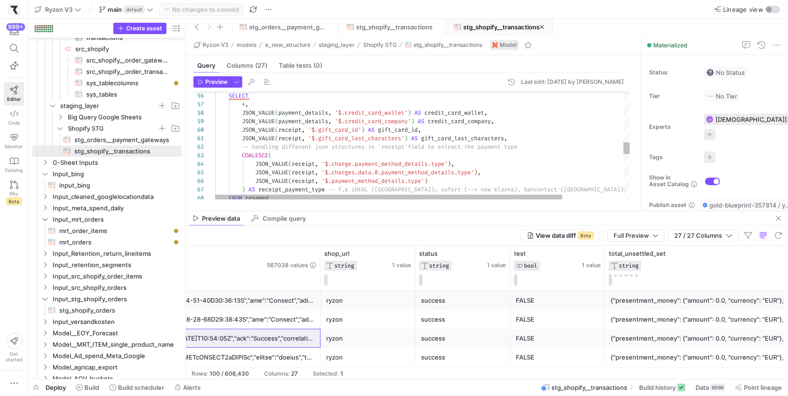
drag, startPoint x: 206, startPoint y: 109, endPoint x: 186, endPoint y: 109, distance: 20.4
click at [186, 109] on as-split "Create asset Drag here to set row groups Drag here to set column labels Group 1…" at bounding box center [408, 199] width 760 height 360
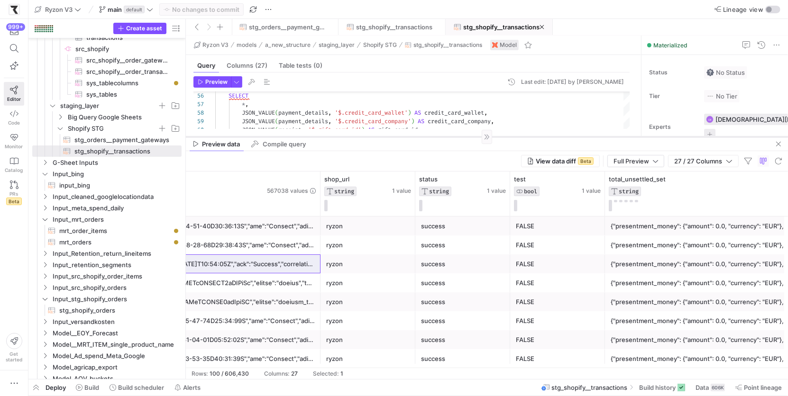
drag, startPoint x: 405, startPoint y: 212, endPoint x: 396, endPoint y: 137, distance: 75.5
click at [396, 137] on div at bounding box center [487, 137] width 602 height 0
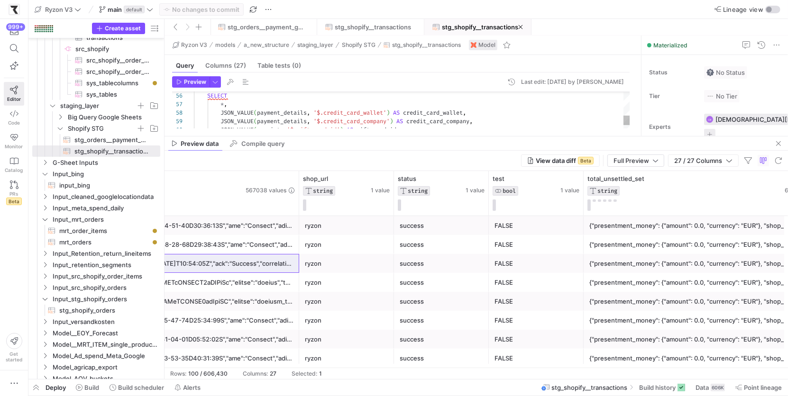
drag, startPoint x: 184, startPoint y: 129, endPoint x: 163, endPoint y: 125, distance: 21.8
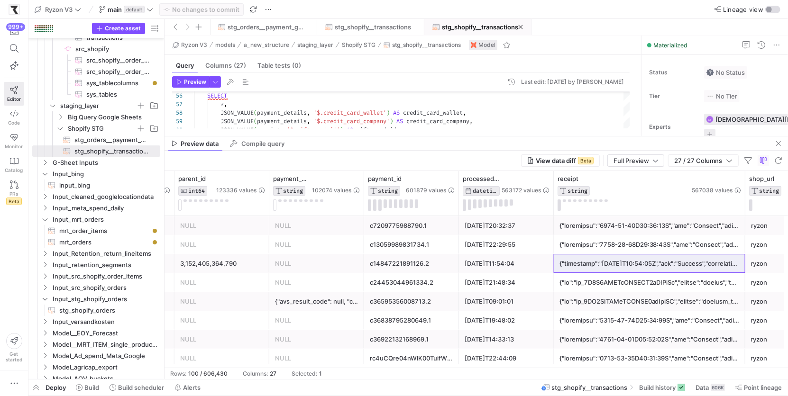
scroll to position [0, 1020]
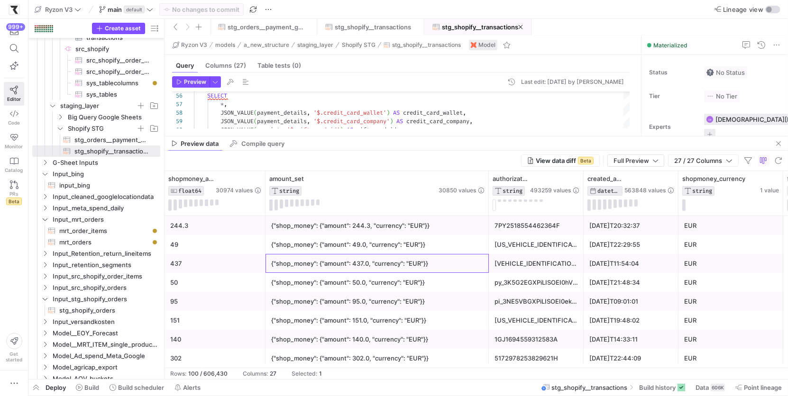
click at [331, 265] on div "{"shop_money": {"amount": 437.0, "currency": "EUR"}}" at bounding box center [377, 264] width 212 height 18
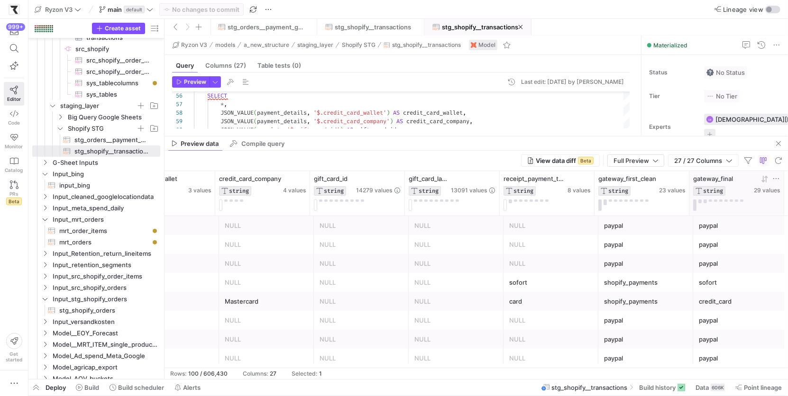
click at [780, 179] on icon at bounding box center [776, 179] width 8 height 8
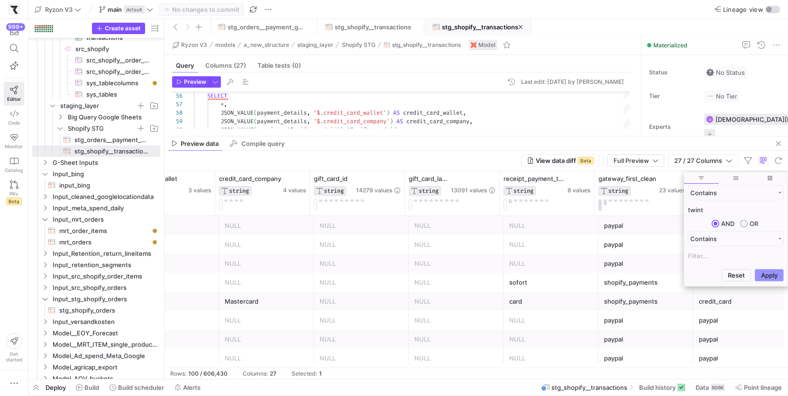
type input "twint"
click at [758, 274] on button "Apply" at bounding box center [769, 275] width 29 height 12
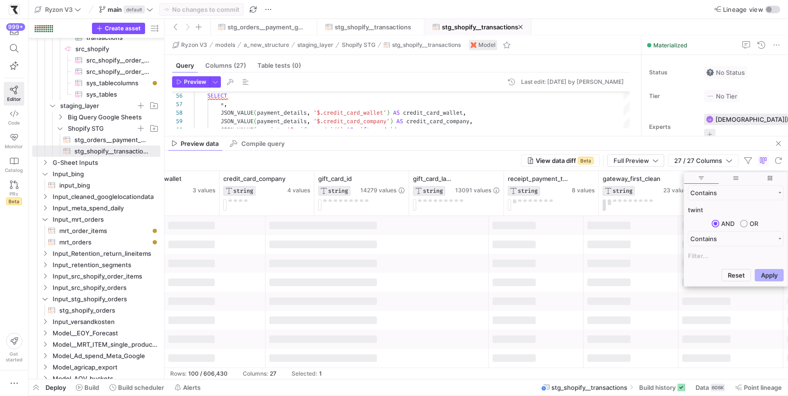
click at [658, 252] on div at bounding box center [631, 244] width 95 height 19
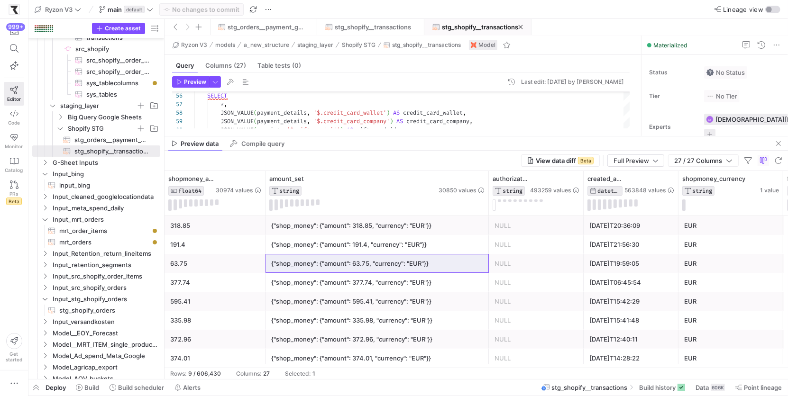
click at [601, 263] on div "[DATE]T19:59:05" at bounding box center [630, 264] width 83 height 18
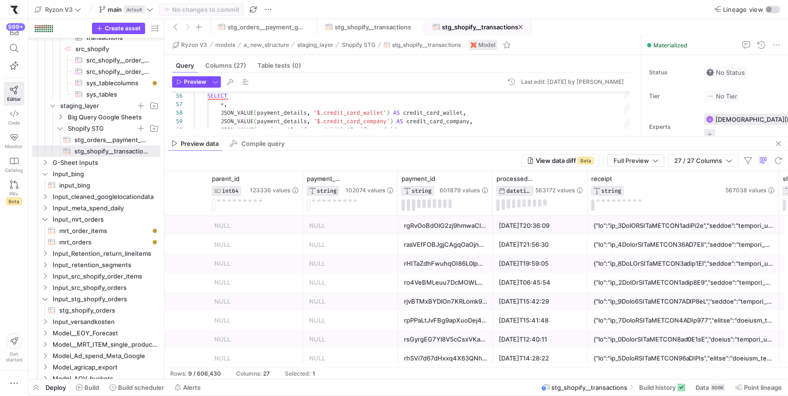
scroll to position [0, 1449]
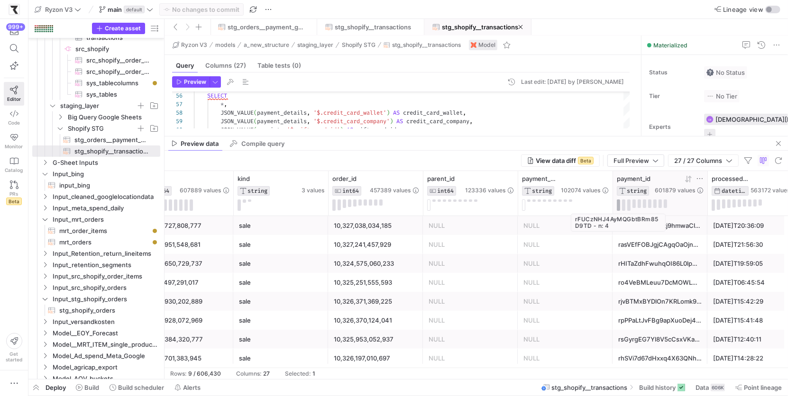
click at [619, 203] on button at bounding box center [618, 205] width 3 height 11
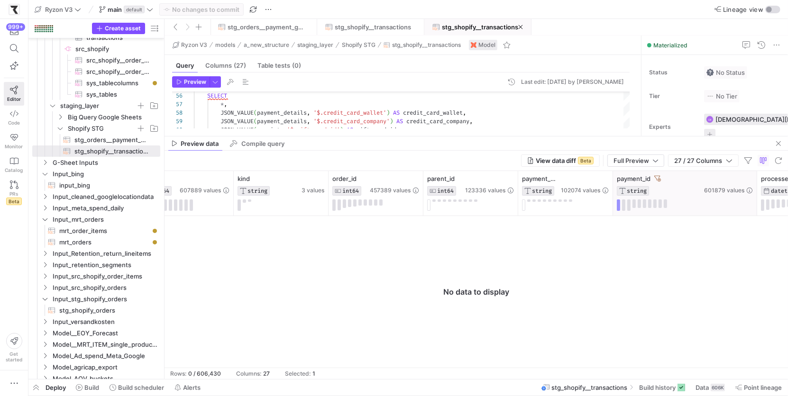
drag, startPoint x: 706, startPoint y: 187, endPoint x: 758, endPoint y: 191, distance: 52.7
click at [758, 191] on div at bounding box center [757, 193] width 4 height 45
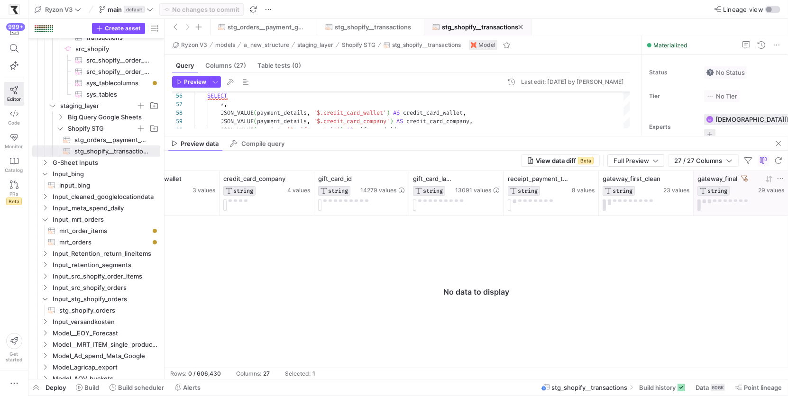
click at [743, 177] on icon at bounding box center [744, 178] width 7 height 7
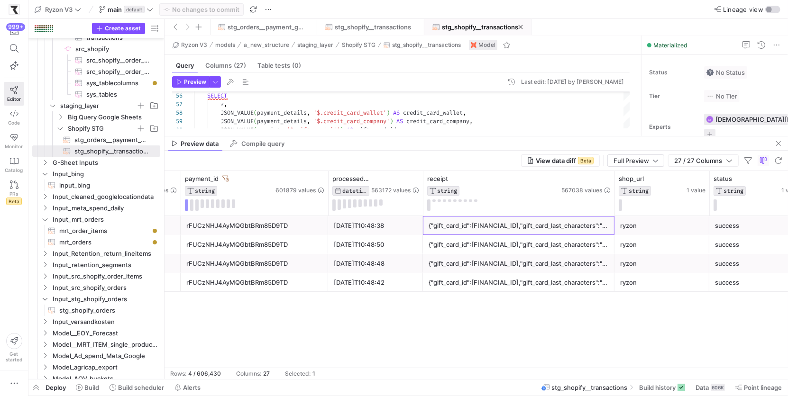
click at [562, 231] on div "{"gift_card_id":[FINANCIAL_ID],"gift_card_last_characters":"c5g3"}" at bounding box center [519, 226] width 180 height 18
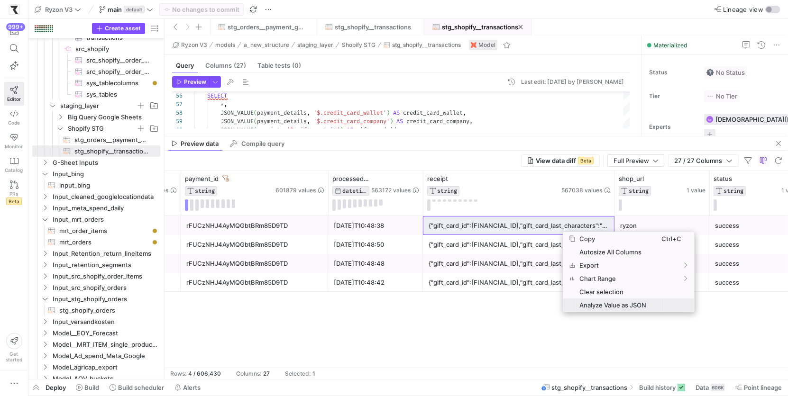
click at [623, 303] on span "Analyze Value as JSON" at bounding box center [619, 305] width 86 height 13
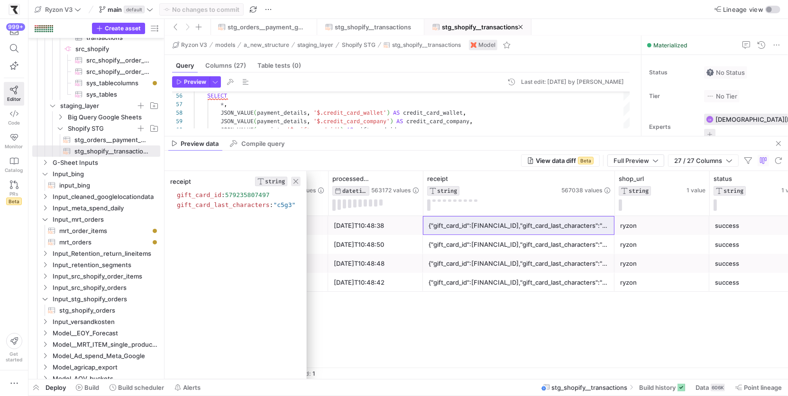
click at [299, 179] on span "button" at bounding box center [295, 181] width 9 height 9
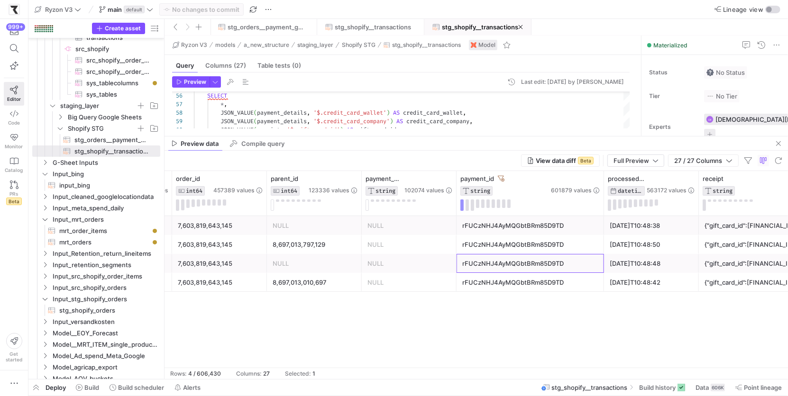
click at [557, 261] on div "rFUCzNHJ4AyMQGbtBRm85D9TD" at bounding box center [530, 264] width 136 height 18
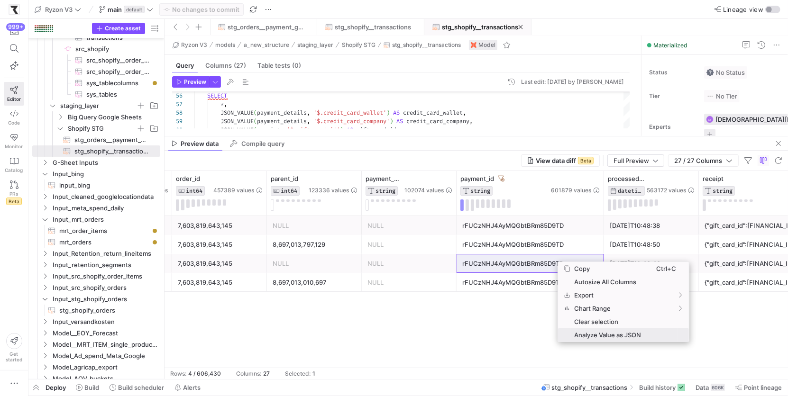
click at [602, 330] on span "Analyze Value as JSON" at bounding box center [613, 335] width 86 height 13
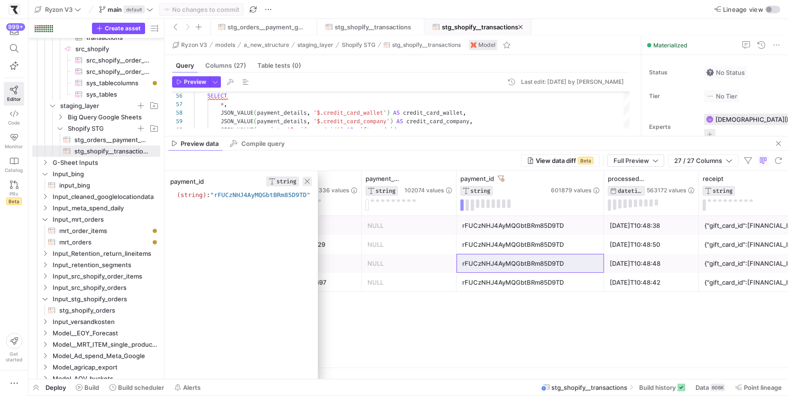
click at [312, 183] on span "button" at bounding box center [307, 181] width 9 height 9
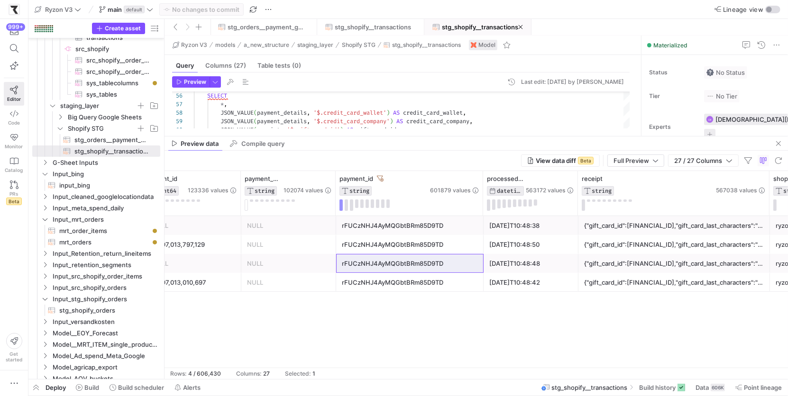
scroll to position [0, 1287]
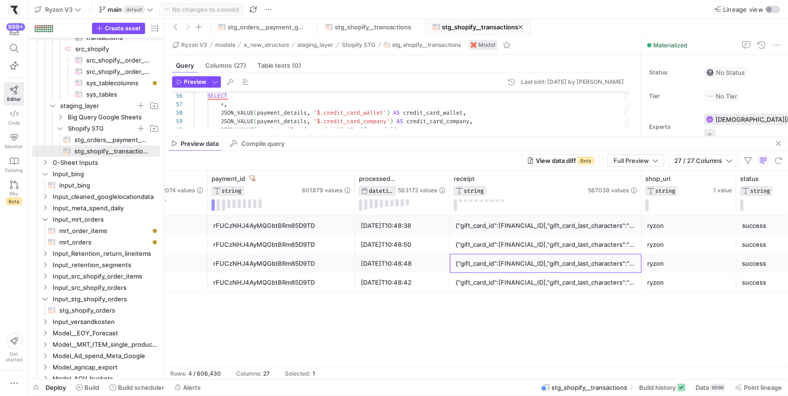
click at [519, 269] on div "{"gift_card_id":[FINANCIAL_ID],"gift_card_last_characters":"c5g3"}" at bounding box center [546, 264] width 180 height 18
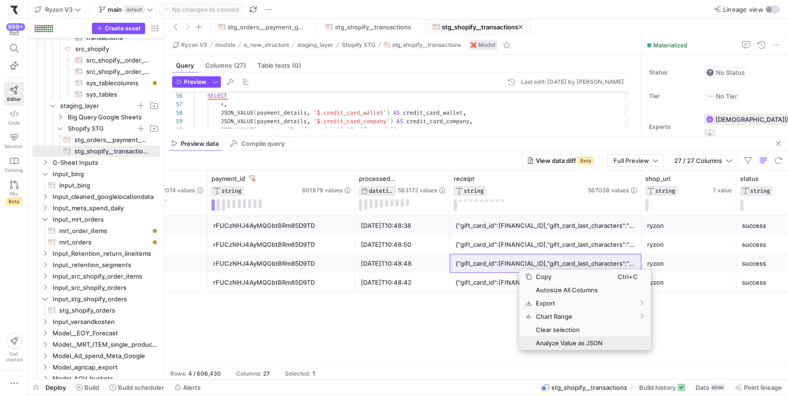
click at [576, 342] on span "Analyze Value as JSON" at bounding box center [575, 343] width 86 height 13
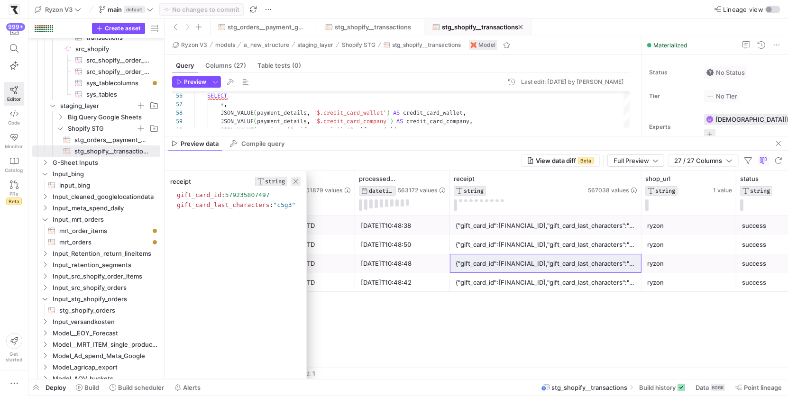
click at [298, 179] on span "button" at bounding box center [295, 181] width 9 height 9
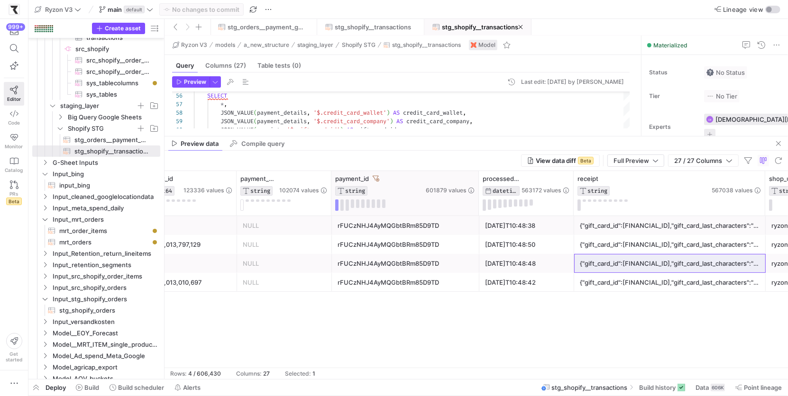
scroll to position [0, 1177]
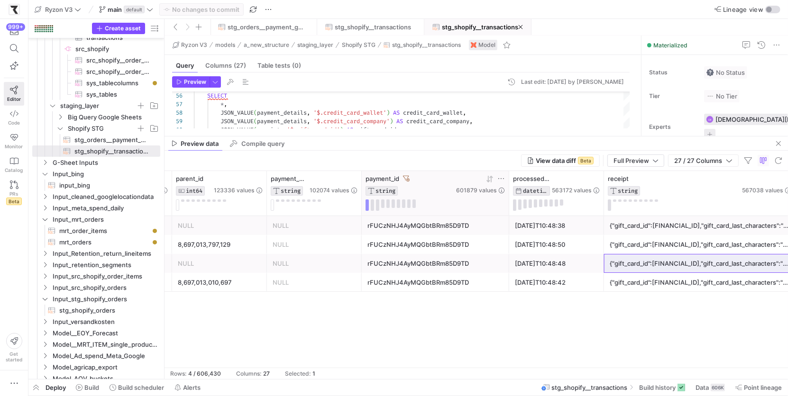
click at [405, 175] on icon at bounding box center [406, 178] width 7 height 7
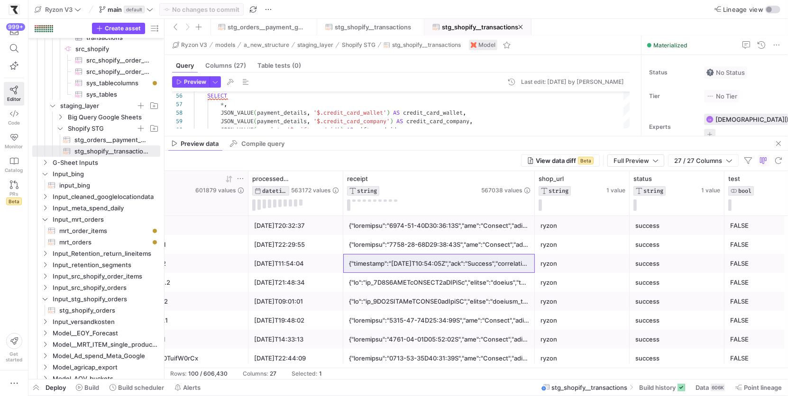
scroll to position [0, 1478]
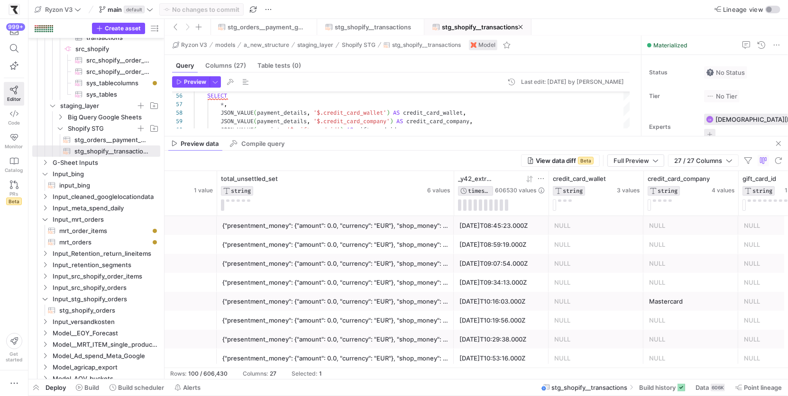
drag, startPoint x: 443, startPoint y: 192, endPoint x: 482, endPoint y: 199, distance: 39.5
click at [436, 225] on div "{"presentment_money": {"amount": 0.0, "currency": "EUR"}, "shop_money": {"amoun…" at bounding box center [335, 226] width 226 height 18
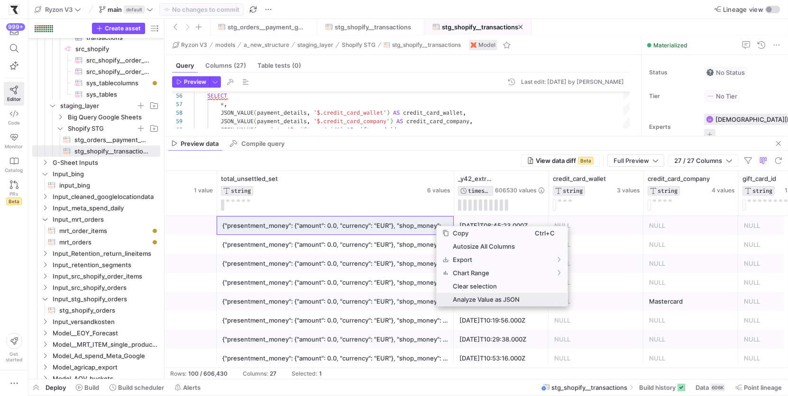
click at [471, 298] on span "Analyze Value as JSON" at bounding box center [492, 299] width 86 height 13
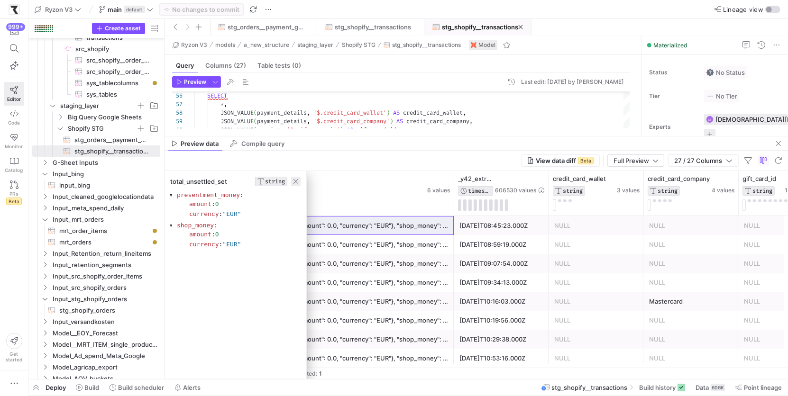
click at [294, 182] on span "button" at bounding box center [295, 181] width 9 height 9
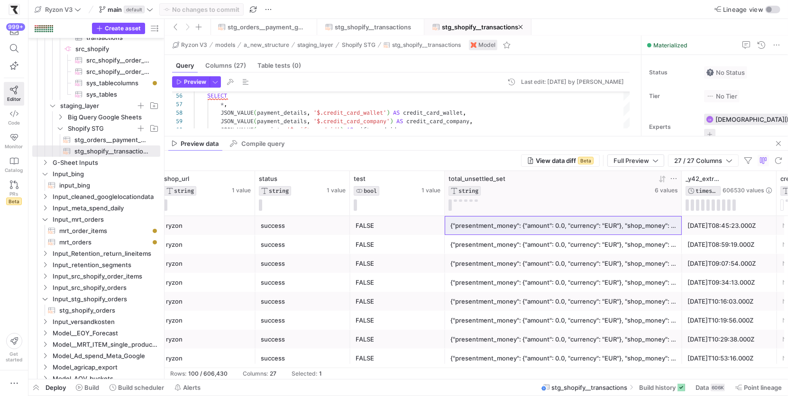
click at [468, 178] on span "total_unsettled_set" at bounding box center [477, 179] width 57 height 8
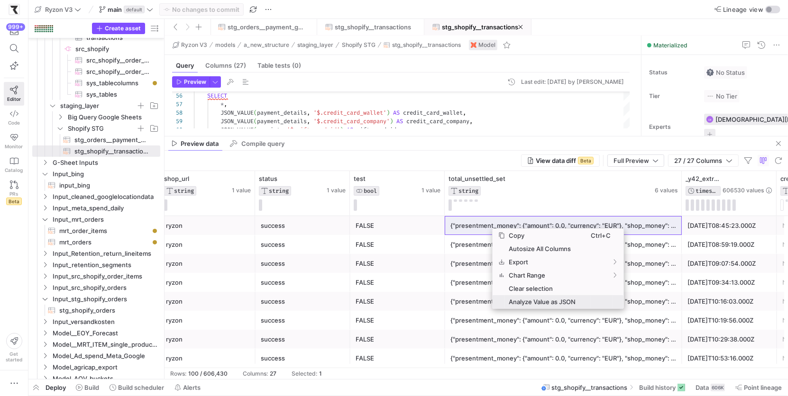
click at [522, 303] on span "Analyze Value as JSON" at bounding box center [548, 301] width 86 height 13
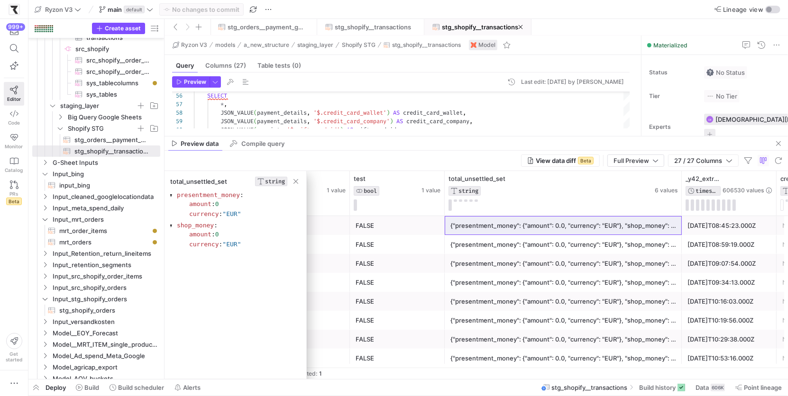
drag, startPoint x: 247, startPoint y: 248, endPoint x: 174, endPoint y: 193, distance: 90.7
click at [174, 193] on section "presentment_money : amount : 0 currency : "EUR" shop_money : amount : 0 currenc…" at bounding box center [235, 220] width 130 height 61
copy section "presentment_money : amount : 0 currency : "EUR" shop_money : amount : 0 currenc…"
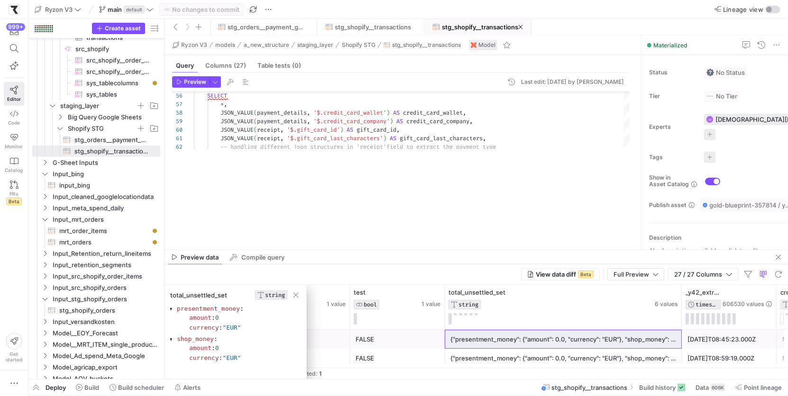
drag, startPoint x: 327, startPoint y: 137, endPoint x: 295, endPoint y: 204, distance: 74.3
click at [328, 250] on div at bounding box center [477, 250] width 624 height 0
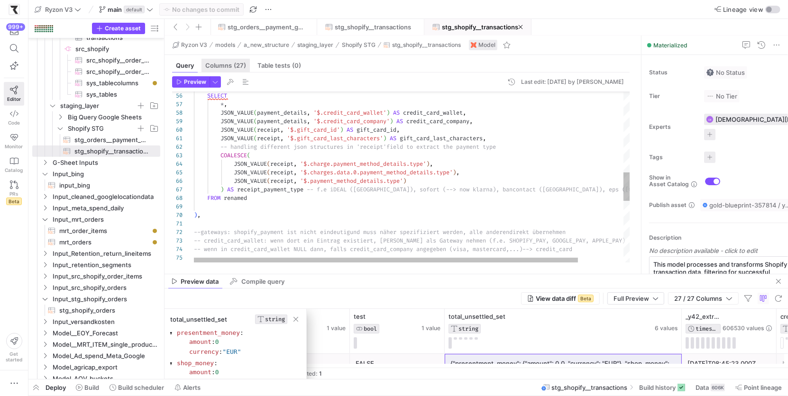
click at [233, 67] on span "Columns (27)" at bounding box center [225, 66] width 41 height 6
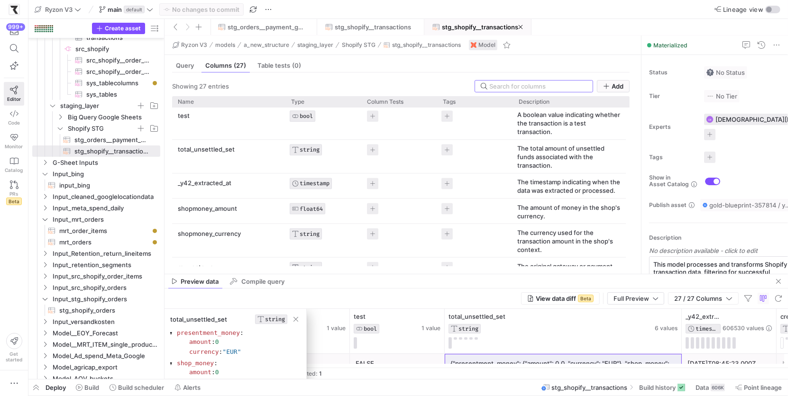
scroll to position [353, 0]
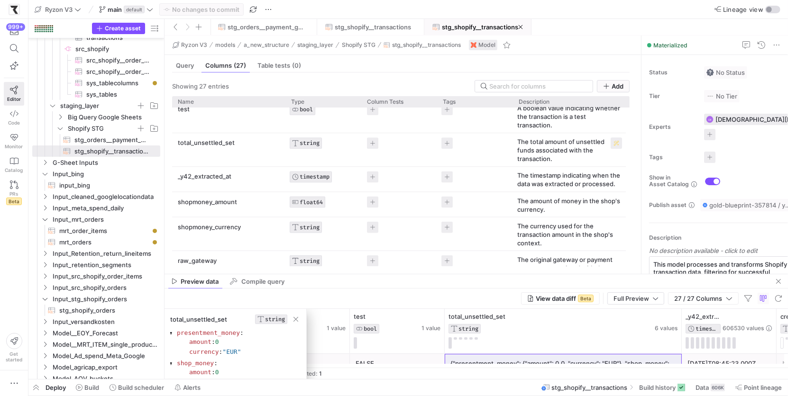
click at [573, 159] on p "The total amount of unsettled funds associated with the transaction." at bounding box center [569, 151] width 105 height 26
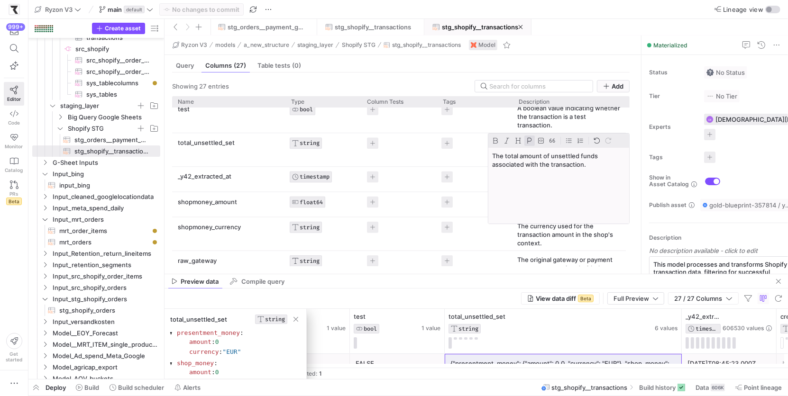
drag, startPoint x: 594, startPoint y: 164, endPoint x: 461, endPoint y: 152, distance: 133.3
click at [461, 152] on div "Drag here to set row groups Drag here to set column labels Name Type Column Tes…" at bounding box center [401, 181] width 458 height 170
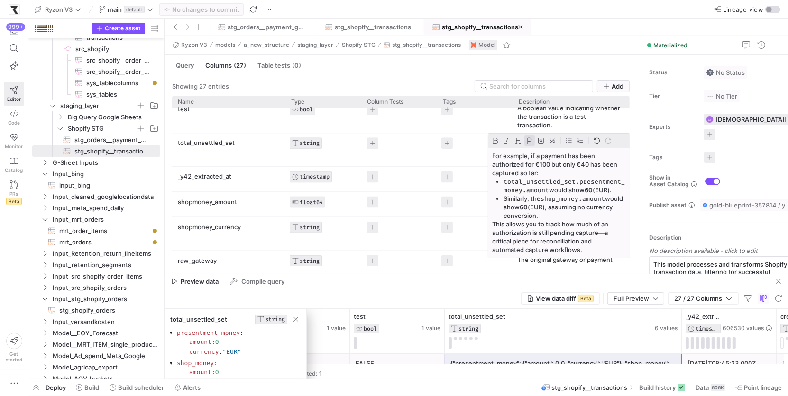
click at [591, 249] on p "This allows you to track how much of an authorization is still pending capture—…" at bounding box center [559, 237] width 134 height 34
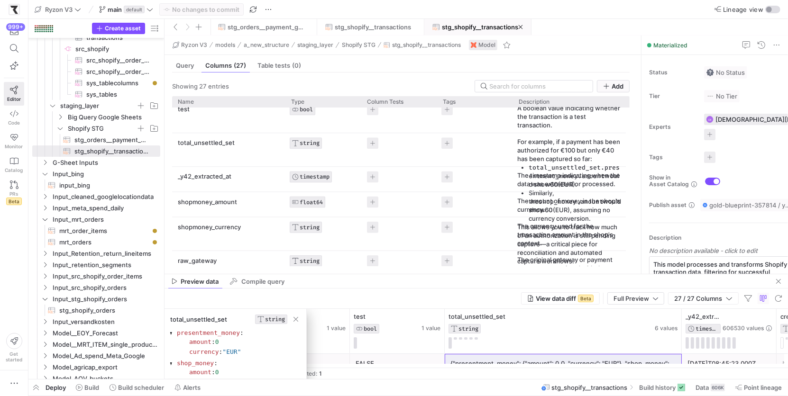
click at [601, 62] on div "Query Columns (27) Table tests (0)" at bounding box center [401, 66] width 458 height 14
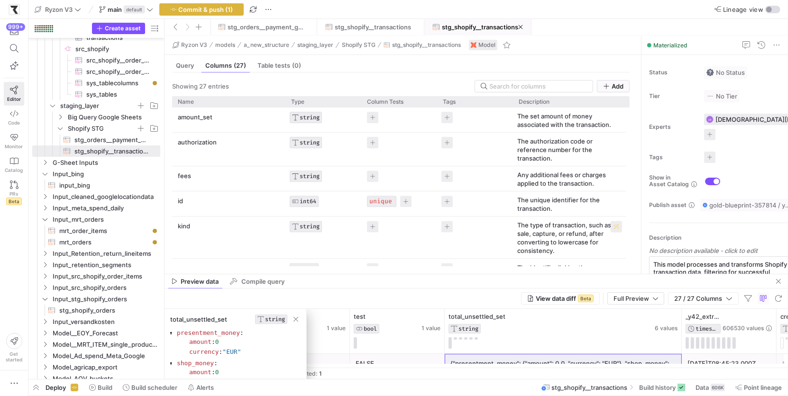
scroll to position [186, 0]
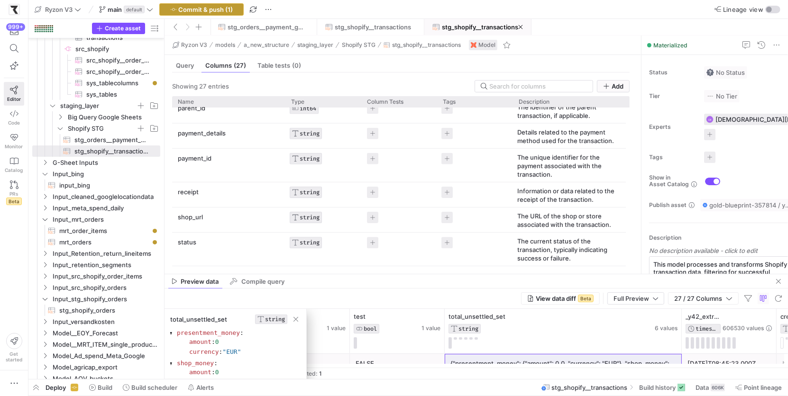
click at [204, 14] on span "button" at bounding box center [201, 9] width 83 height 11
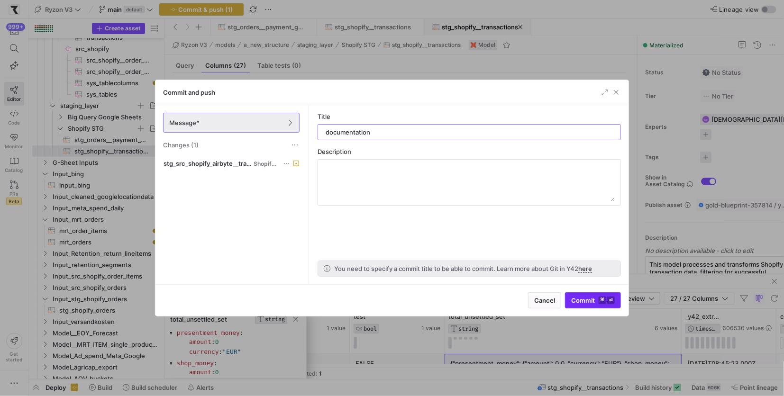
type input "documentation"
click at [591, 298] on span "Commit ⌘ ⏎" at bounding box center [593, 301] width 44 height 8
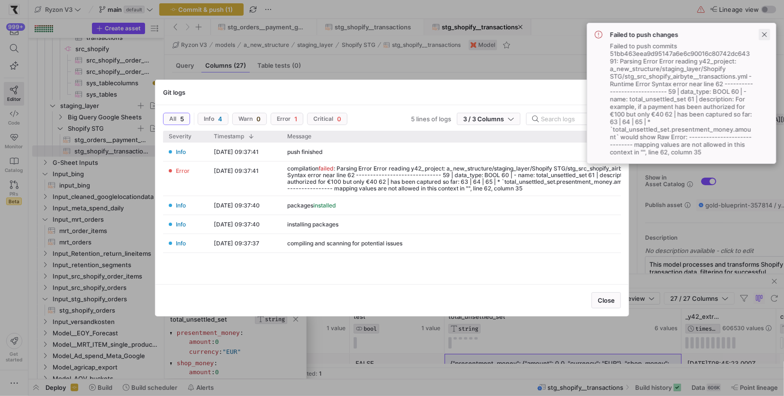
click at [763, 35] on span at bounding box center [764, 34] width 11 height 11
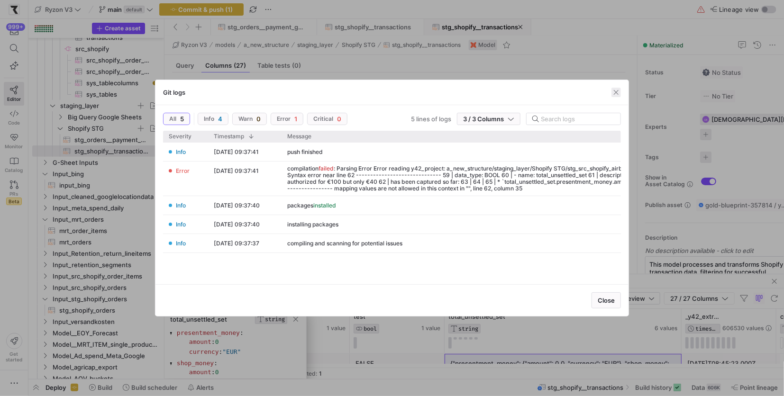
click at [619, 94] on span "button" at bounding box center [616, 92] width 9 height 9
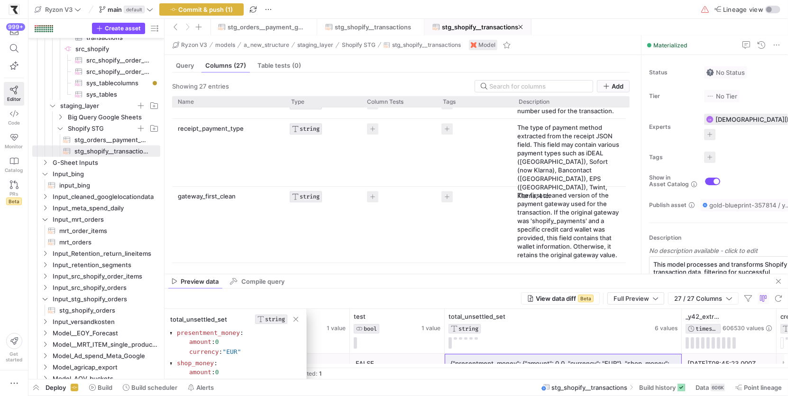
scroll to position [786, 0]
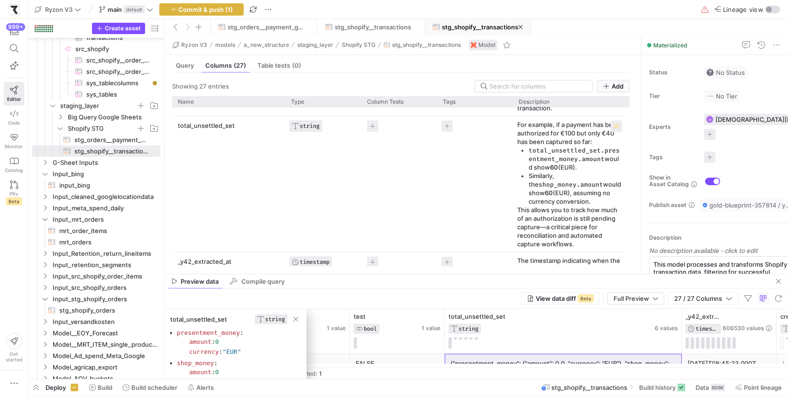
click at [551, 228] on p "This allows you to track how much of an authorization is still pending capture—…" at bounding box center [569, 227] width 105 height 43
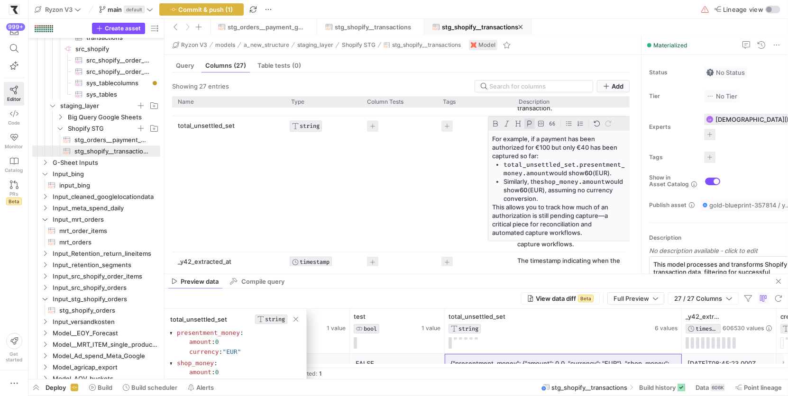
click at [605, 216] on p "This allows you to track how much of an authorization is still pending capture—…" at bounding box center [559, 220] width 134 height 34
drag, startPoint x: 594, startPoint y: 234, endPoint x: 604, endPoint y: 212, distance: 23.8
click at [604, 212] on p "This allows you to track how much of an authorization is still pending capturea…" at bounding box center [559, 220] width 134 height 34
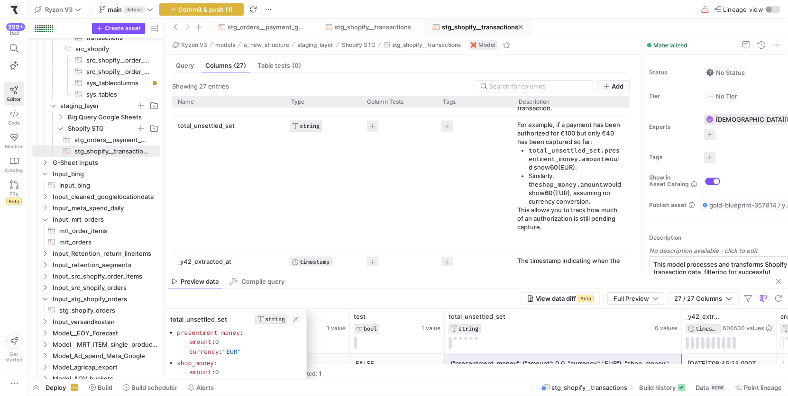
click at [631, 151] on div "Showing 27 entries Add Drag here to set row groups Drag here to set column labe…" at bounding box center [401, 170] width 473 height 194
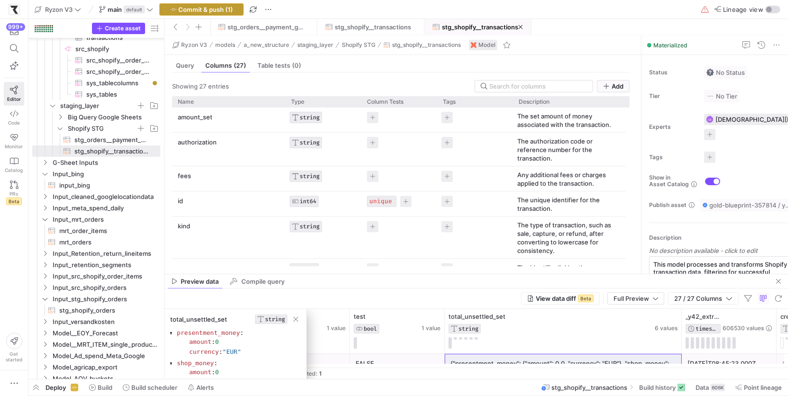
click at [198, 12] on span "Commit & push (1)" at bounding box center [206, 10] width 55 height 8
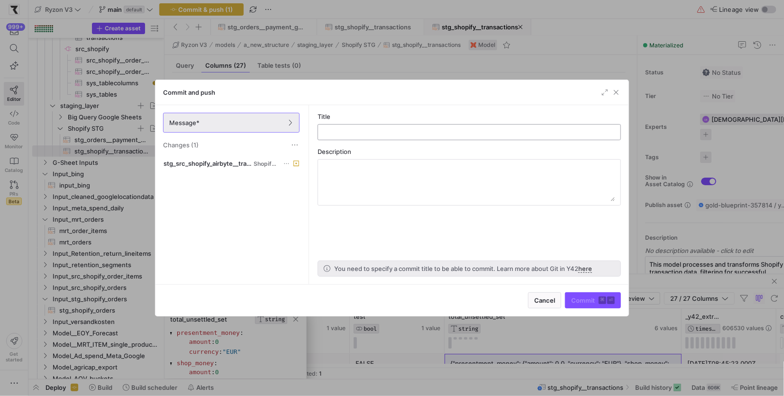
click at [380, 132] on input "text" at bounding box center [469, 133] width 287 height 8
type input "docs stg_transactions"
click at [576, 302] on span "Commit ⌘ ⏎" at bounding box center [593, 301] width 44 height 8
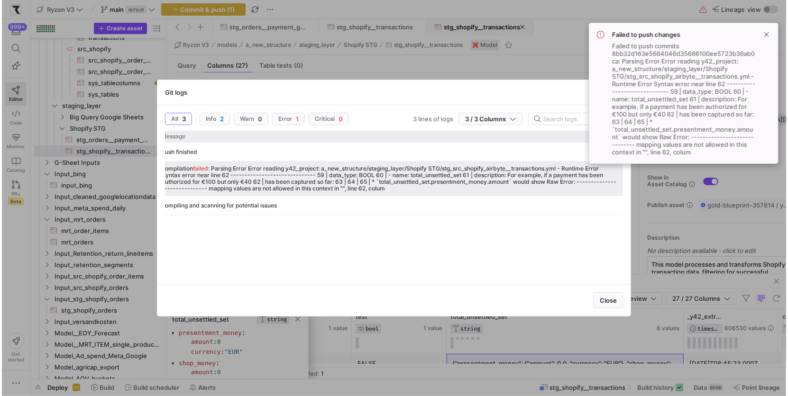
scroll to position [0, 129]
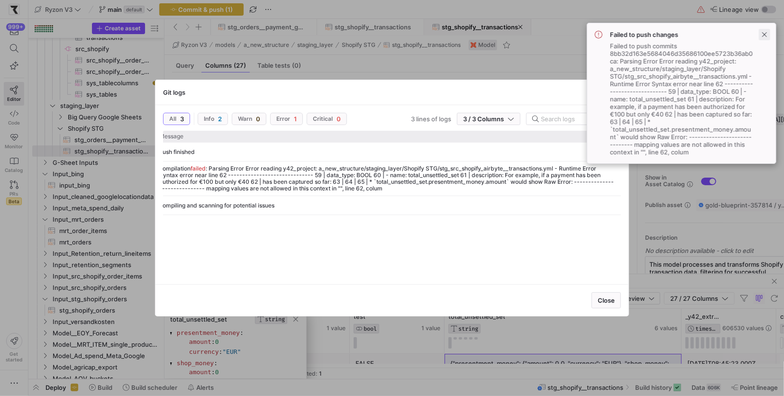
click at [764, 32] on span at bounding box center [764, 34] width 11 height 11
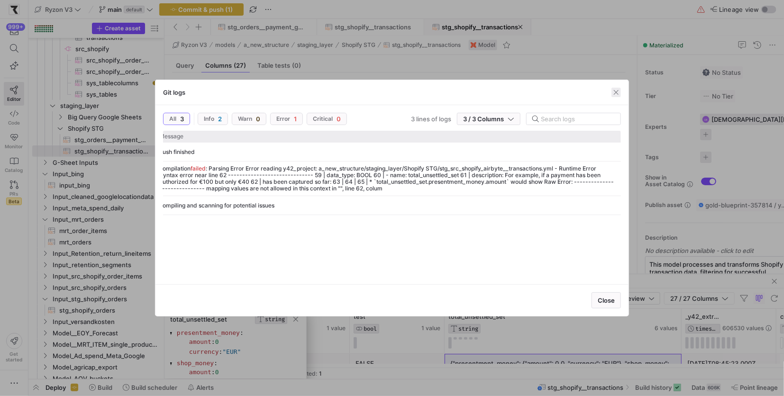
click at [620, 90] on span "button" at bounding box center [616, 92] width 9 height 9
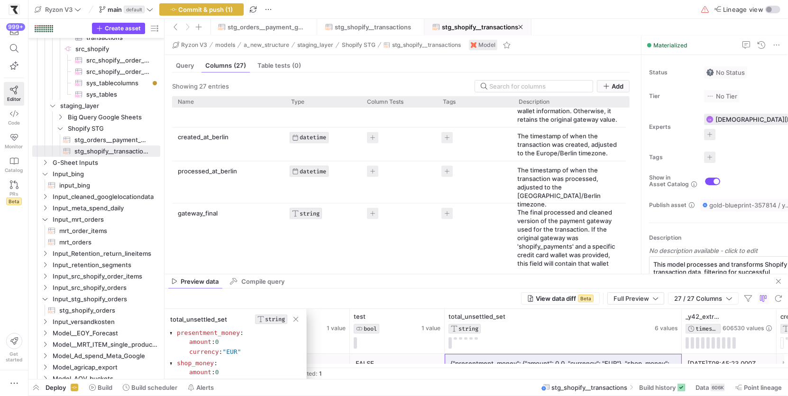
scroll to position [929, 0]
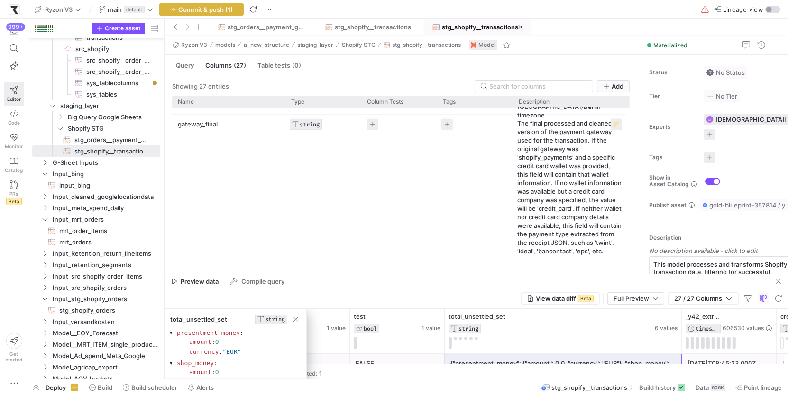
click at [569, 216] on p "The final processed and cleaned version of the payment gateway used for the tra…" at bounding box center [569, 187] width 105 height 137
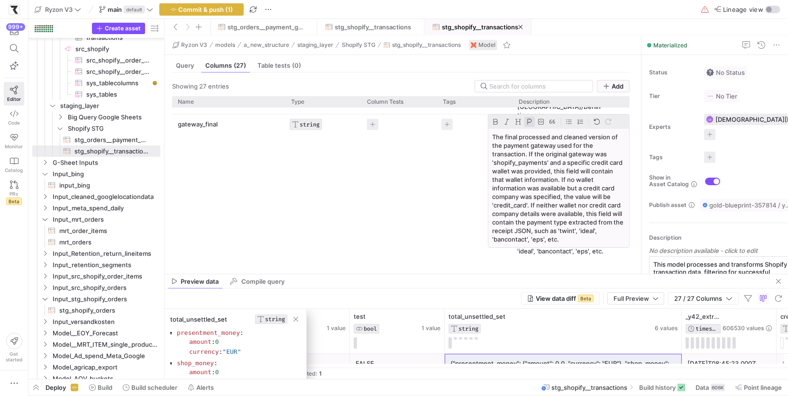
click at [484, 193] on div "Press SPACE to select this row." at bounding box center [475, 191] width 76 height 153
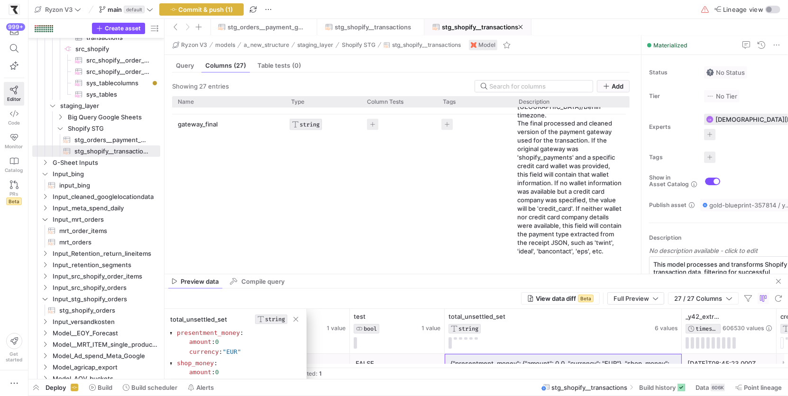
scroll to position [0, 0]
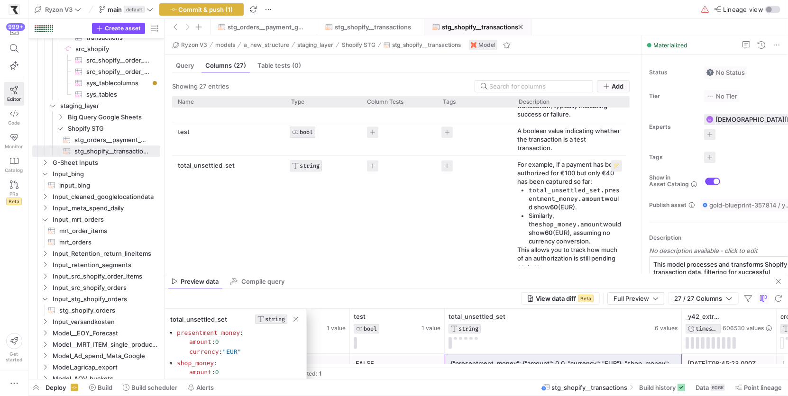
click at [561, 214] on p "Similarly, the shop_money.amount would show 60 (EUR), assuming no currency conv…" at bounding box center [575, 228] width 93 height 34
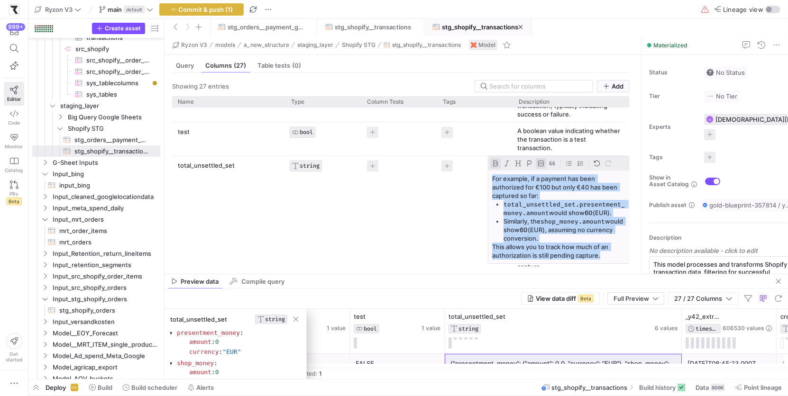
drag, startPoint x: 615, startPoint y: 255, endPoint x: 490, endPoint y: 169, distance: 151.4
click at [490, 171] on div "For example, if a payment has been authorized for €100 but only €40 has been ca…" at bounding box center [558, 217] width 141 height 93
click at [495, 161] on img "Cell Editor" at bounding box center [495, 163] width 7 height 7
click at [549, 208] on p "total_unsettled_set.presentment_money.amount would show 60 (EUR)." at bounding box center [565, 208] width 122 height 17
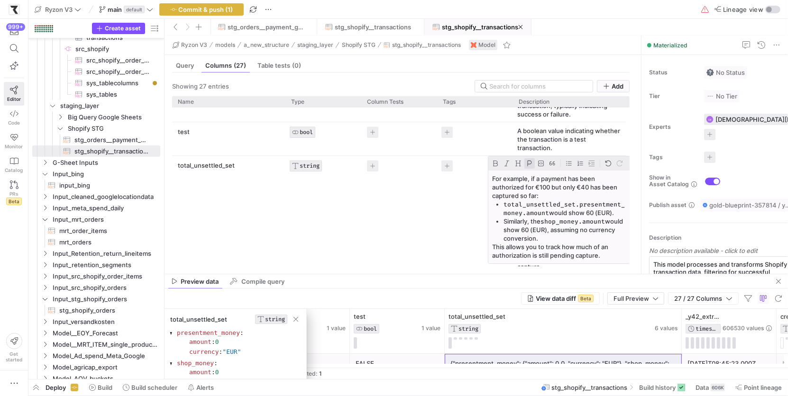
click at [504, 203] on code "total_unsettled_set.presentment_money.amount" at bounding box center [564, 209] width 121 height 17
click at [583, 212] on p "total_unsettled_set.presentment_money.amount would show 60 (EUR)." at bounding box center [559, 208] width 134 height 17
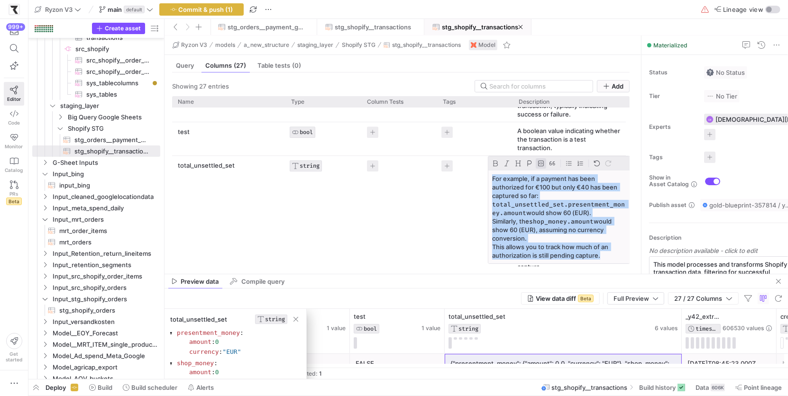
drag, startPoint x: 607, startPoint y: 254, endPoint x: 468, endPoint y: 167, distance: 163.4
click at [468, 167] on div "Drag here to set row groups Drag here to set column labels Name Type Column Tes…" at bounding box center [401, 181] width 458 height 170
click at [542, 161] on img "Cell Editor" at bounding box center [541, 163] width 7 height 7
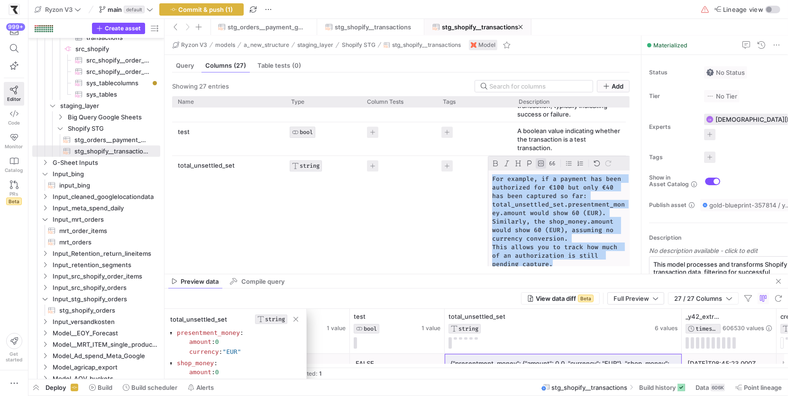
click at [542, 161] on img "Cell Editor" at bounding box center [541, 163] width 7 height 7
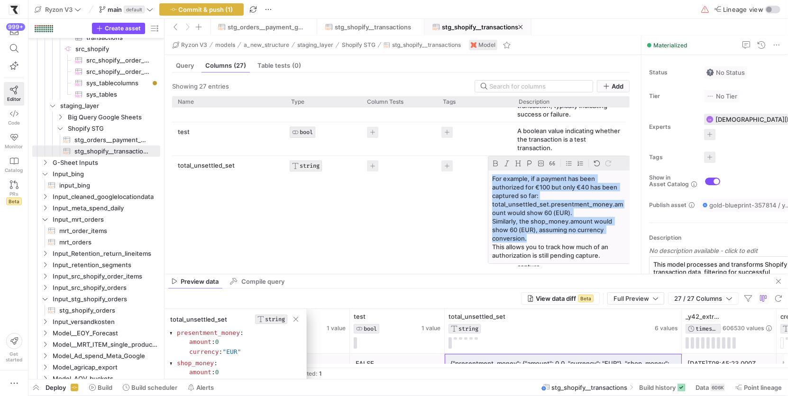
click at [624, 223] on p "Similarly, the shop_money.amount would show 60 (EUR), assuming no currency conv…" at bounding box center [559, 230] width 134 height 26
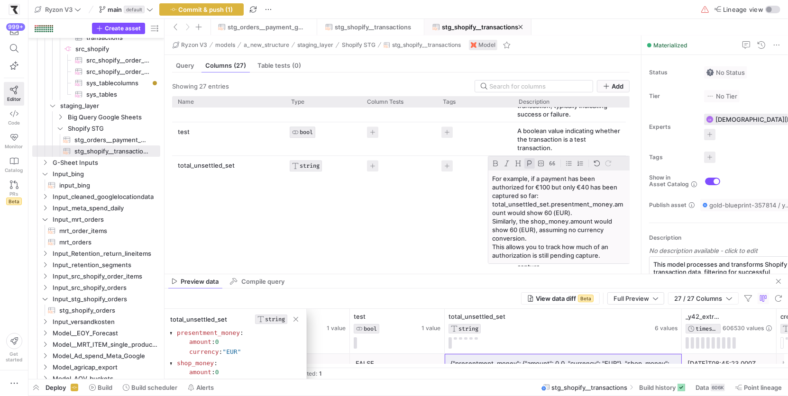
click at [453, 224] on div "Press SPACE to select this row." at bounding box center [475, 215] width 76 height 119
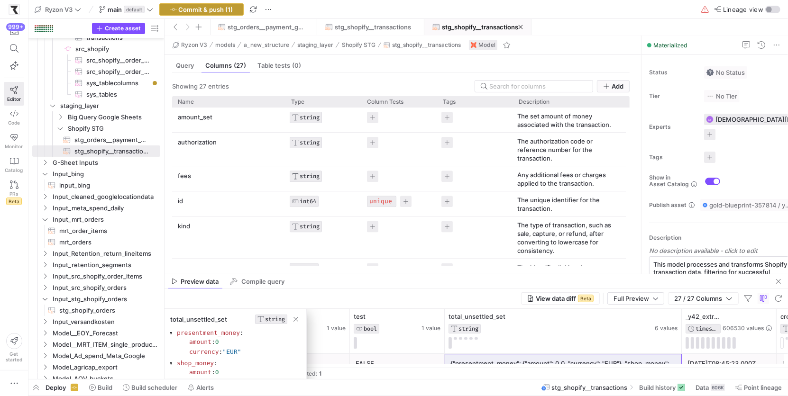
click at [229, 14] on span "button" at bounding box center [201, 9] width 83 height 11
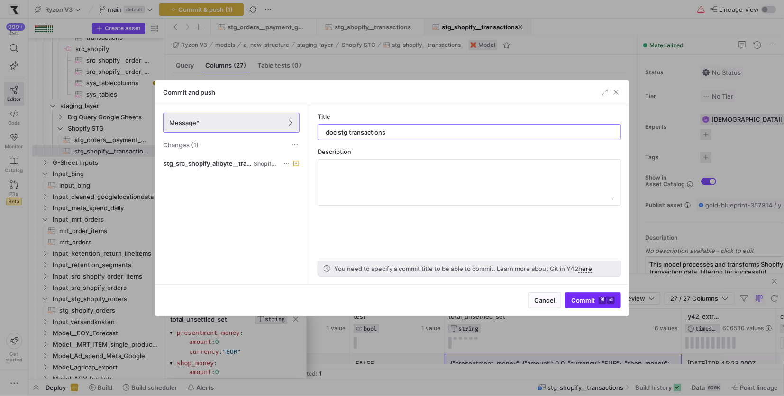
type input "doc stg transactions"
click at [584, 302] on span "Commit ⌘ ⏎" at bounding box center [593, 301] width 44 height 8
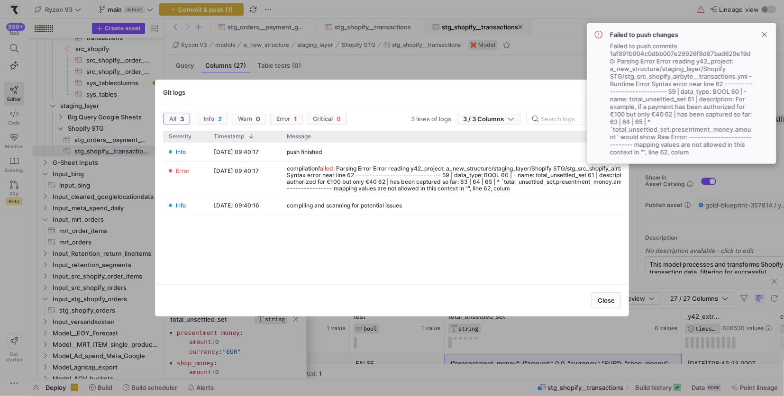
click at [573, 99] on div "Git logs" at bounding box center [392, 92] width 473 height 25
click at [769, 33] on span at bounding box center [764, 34] width 11 height 11
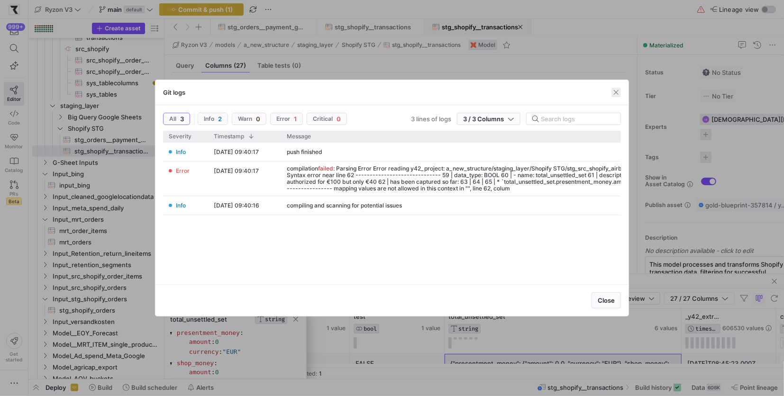
click at [615, 93] on span "button" at bounding box center [616, 92] width 9 height 9
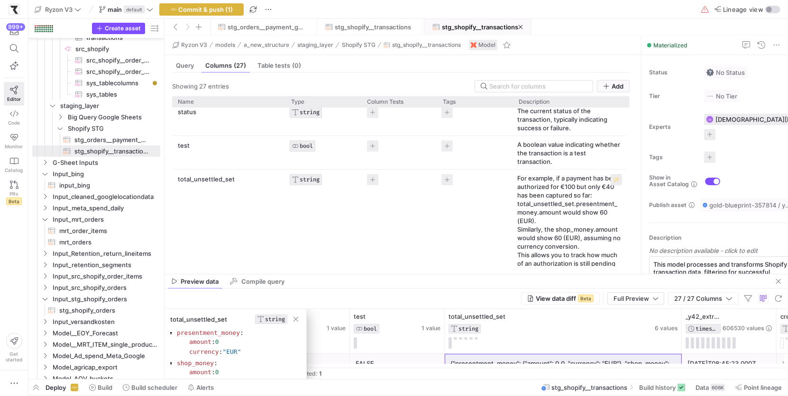
scroll to position [323, 0]
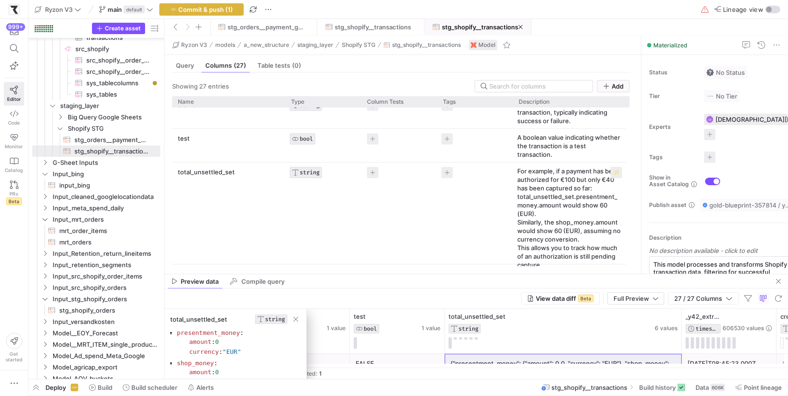
click at [535, 219] on p "Similarly, the shop_money.amount would show 60 (EUR), assuming no currency conv…" at bounding box center [569, 231] width 105 height 26
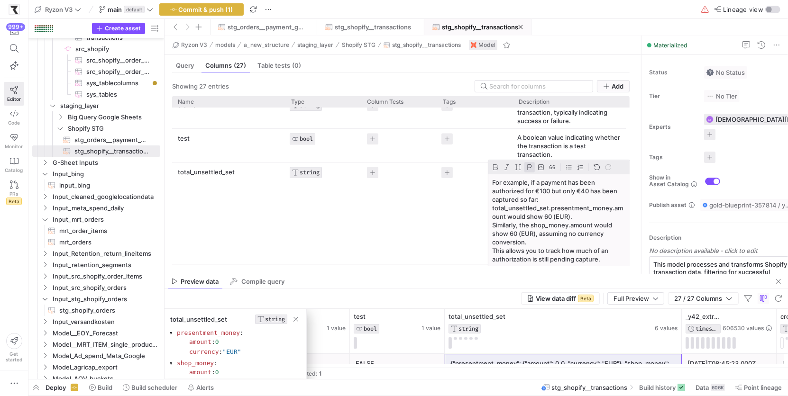
click at [536, 178] on p "For example, if a payment has been authorized for €100 but only €40 has been ca…" at bounding box center [559, 191] width 134 height 26
click at [495, 180] on p "For example, if a payment has been authorized for €100 but only €40 has been ca…" at bounding box center [559, 191] width 134 height 26
click at [545, 198] on p "For example, if a payment has been authorized for €100 but only €40 has been ca…" at bounding box center [559, 191] width 134 height 26
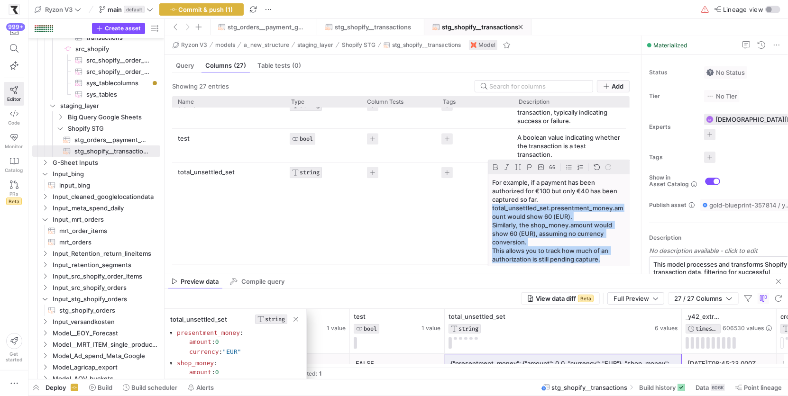
drag, startPoint x: 607, startPoint y: 259, endPoint x: 492, endPoint y: 204, distance: 127.5
click at [492, 204] on div "For example, if a payment has been authorized for €100 but only €40 has been ca…" at bounding box center [558, 220] width 141 height 93
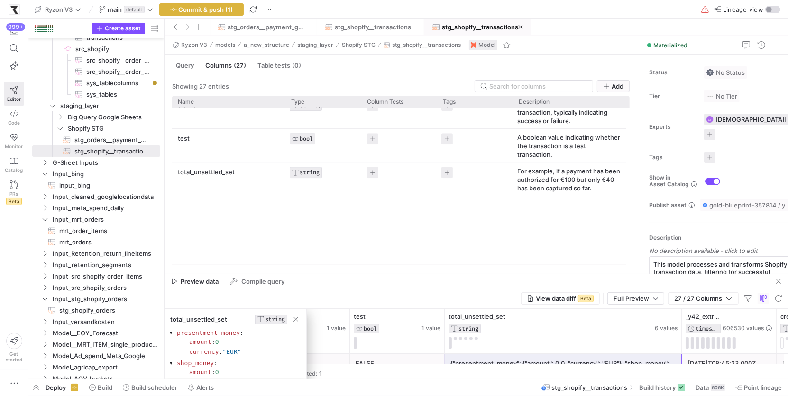
click at [458, 203] on div "amount_set STRING The set amount of money associated with the transaction. auth…" at bounding box center [399, 320] width 454 height 1073
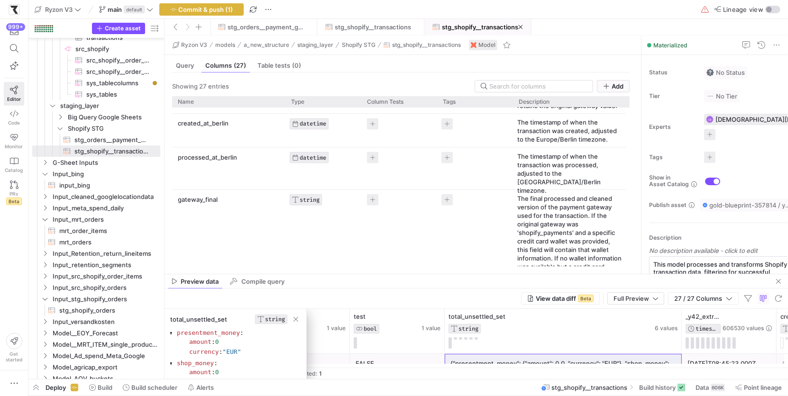
scroll to position [762, 0]
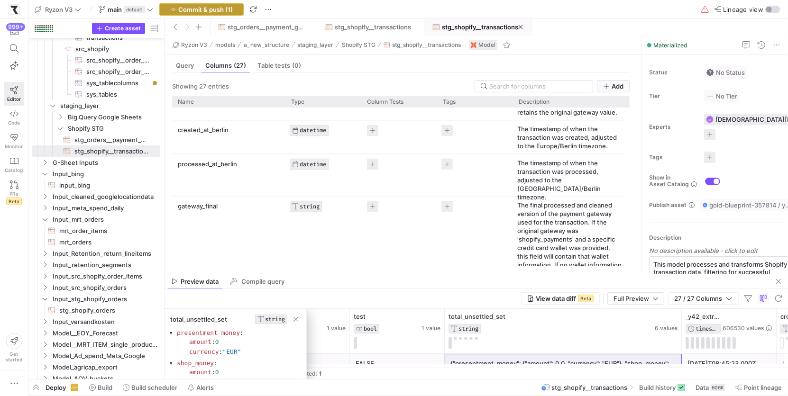
click at [228, 10] on span "Commit & push (1)" at bounding box center [206, 10] width 55 height 8
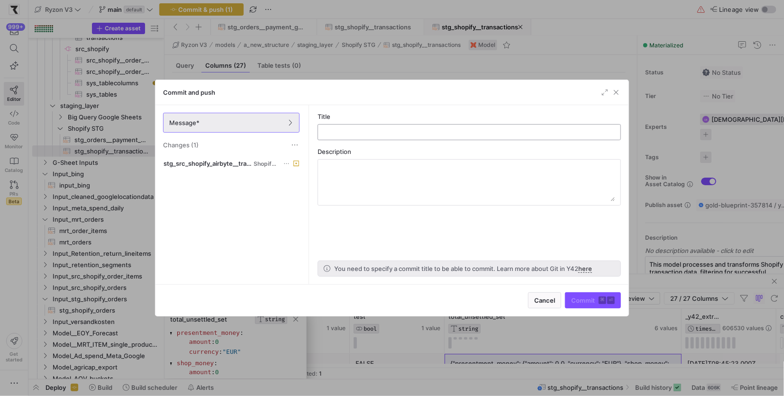
click at [406, 129] on input "text" at bounding box center [469, 133] width 287 height 8
type input "docs"
click at [593, 308] on span "submit" at bounding box center [593, 300] width 55 height 15
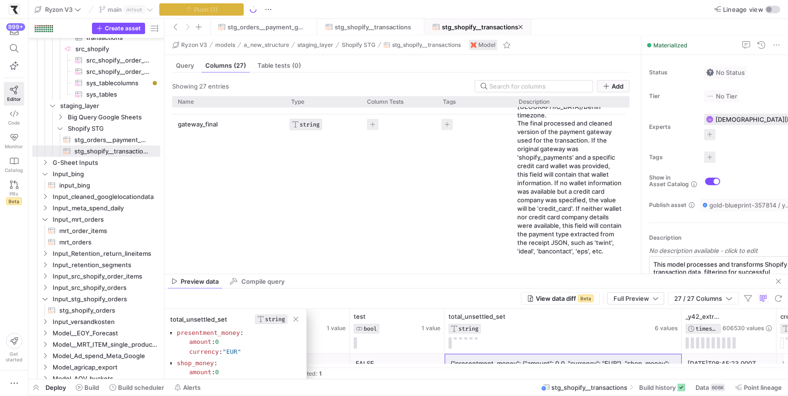
scroll to position [807, 0]
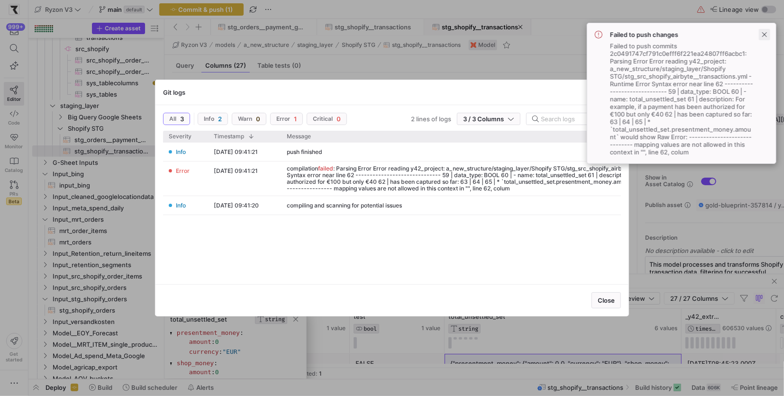
click at [764, 33] on span at bounding box center [764, 34] width 11 height 11
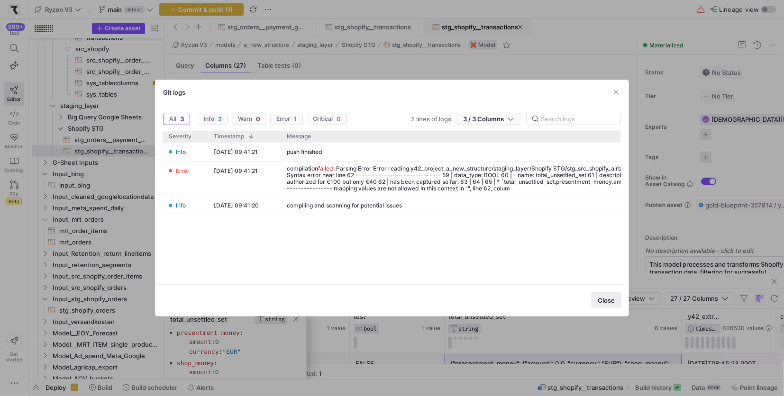
click at [602, 299] on span "Close" at bounding box center [606, 301] width 17 height 8
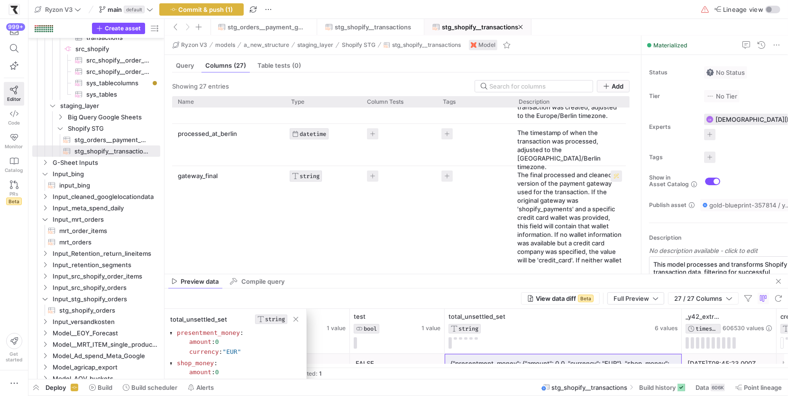
scroll to position [799, 0]
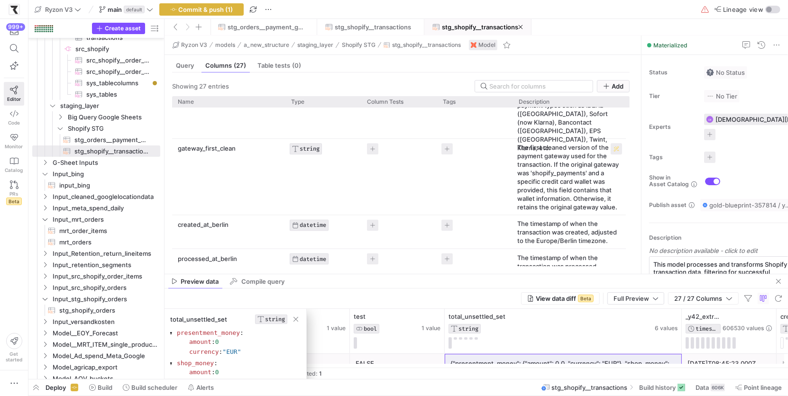
click at [557, 190] on p "The first cleaned version of the payment gateway used for the transaction. If t…" at bounding box center [569, 178] width 105 height 68
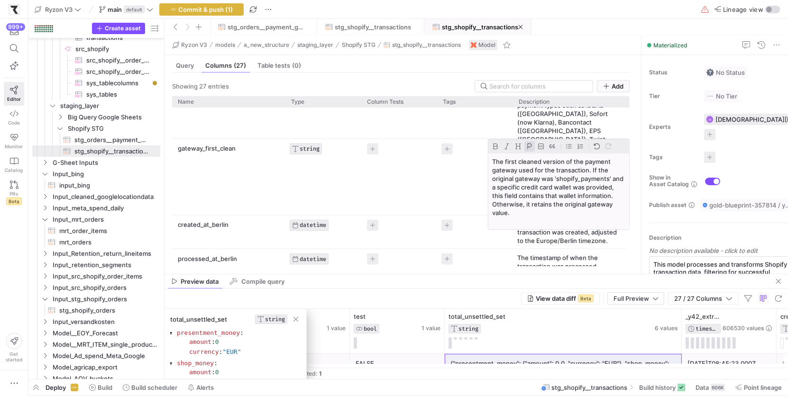
click at [560, 177] on p "The first cleaned version of the payment gateway used for the transaction. If t…" at bounding box center [558, 187] width 133 height 60
click at [557, 178] on p "The first cleaned version of the payment gateway used for the transaction. If t…" at bounding box center [558, 187] width 133 height 60
click at [437, 184] on div "Press SPACE to select this row." at bounding box center [475, 177] width 76 height 76
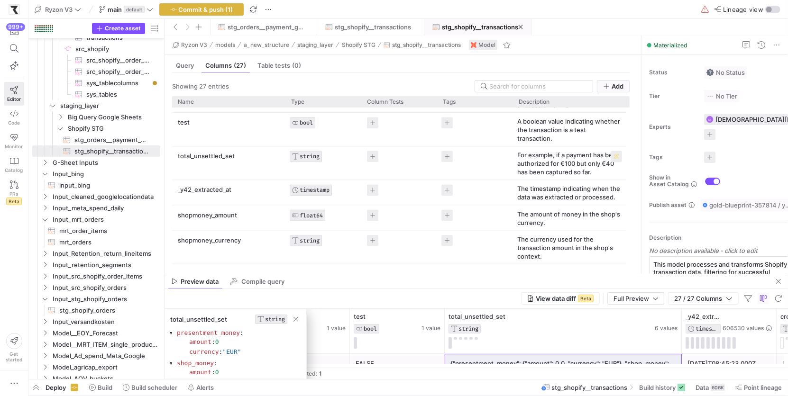
click at [566, 168] on p "For example, if a payment has been authorized for €100 but only €40 has been ca…" at bounding box center [569, 164] width 105 height 26
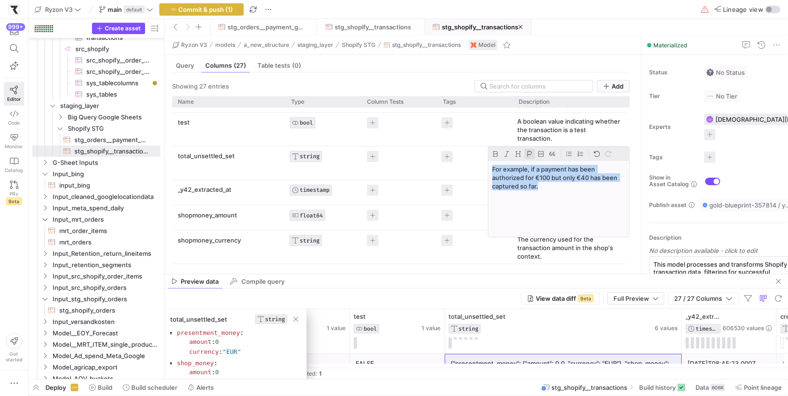
drag, startPoint x: 564, startPoint y: 188, endPoint x: 465, endPoint y: 164, distance: 102.5
click at [465, 164] on div "Drag here to set row groups Drag here to set column labels Name Type Column Tes…" at bounding box center [401, 181] width 458 height 170
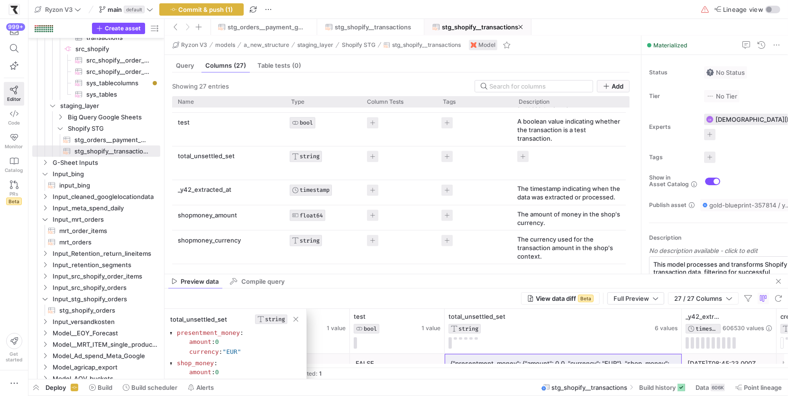
click at [457, 169] on div "amount_set STRING The set amount of money associated with the transaction. auth…" at bounding box center [399, 270] width 454 height 1004
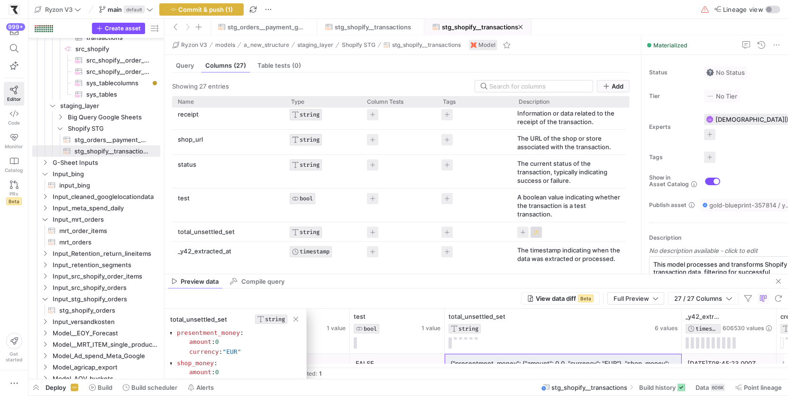
click at [540, 231] on span "Press SPACE to select this row." at bounding box center [536, 232] width 11 height 11
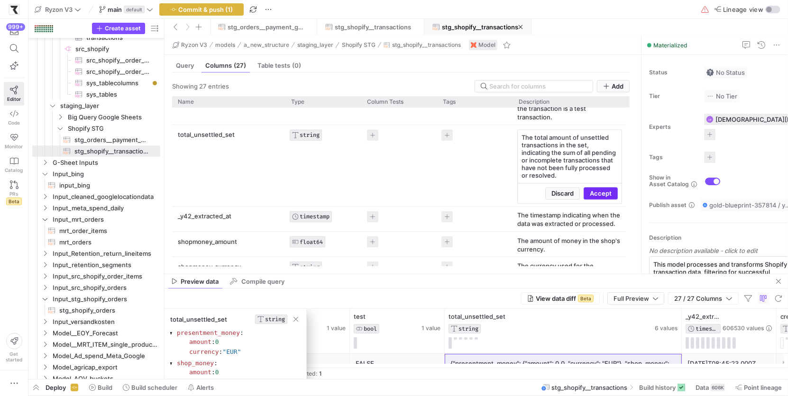
click at [591, 190] on span "Accept" at bounding box center [601, 194] width 22 height 8
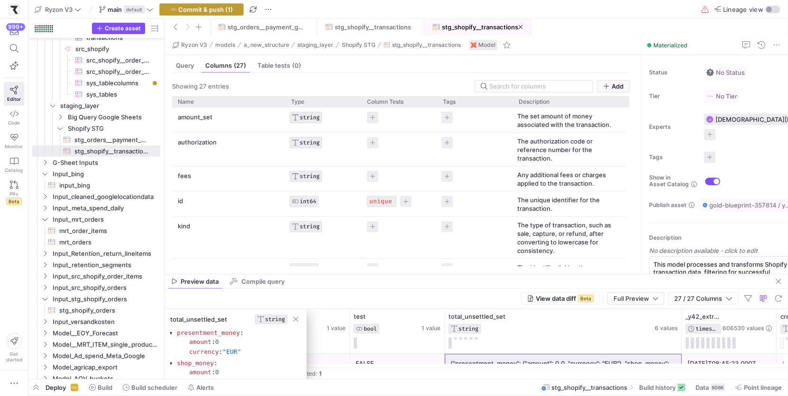
click at [218, 15] on span "button" at bounding box center [201, 9] width 83 height 11
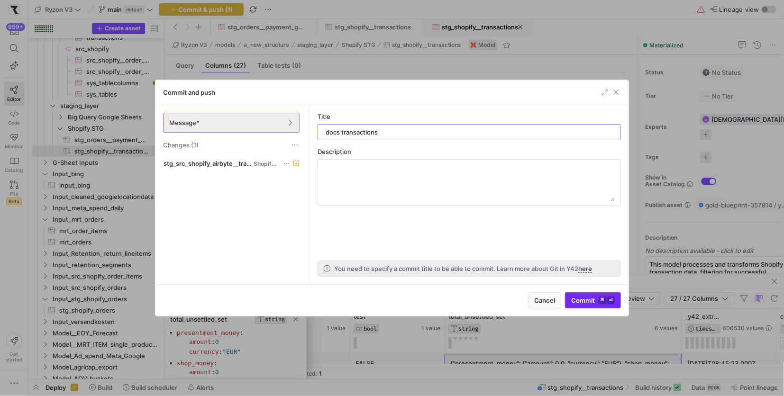
type input "docs transactions"
click at [588, 299] on span "Commit ⌘ ⏎" at bounding box center [593, 301] width 44 height 8
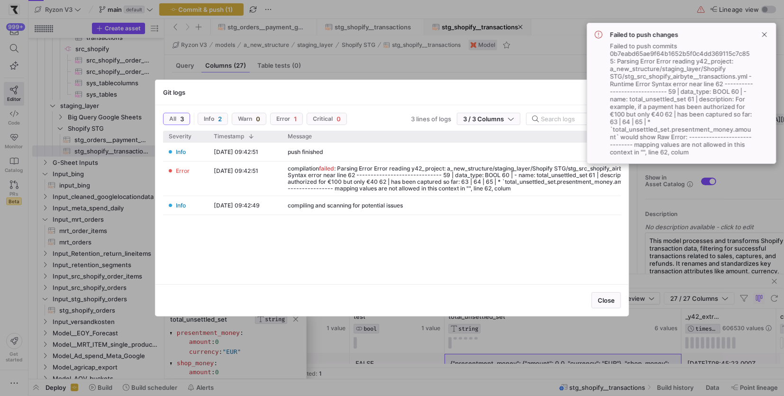
click at [540, 92] on div "Git logs" at bounding box center [392, 92] width 473 height 25
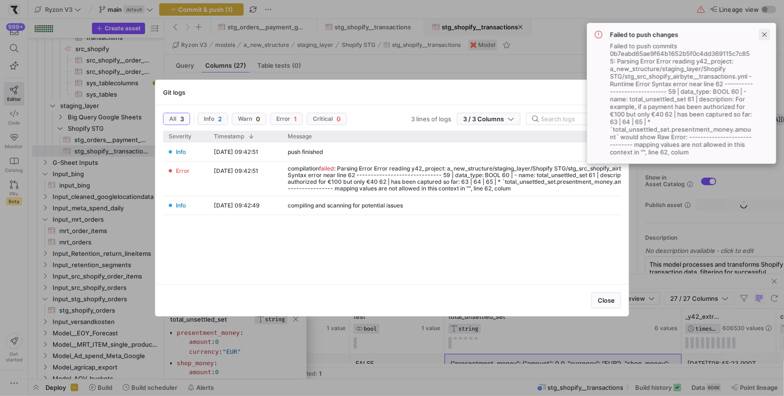
click at [768, 34] on span at bounding box center [764, 34] width 11 height 11
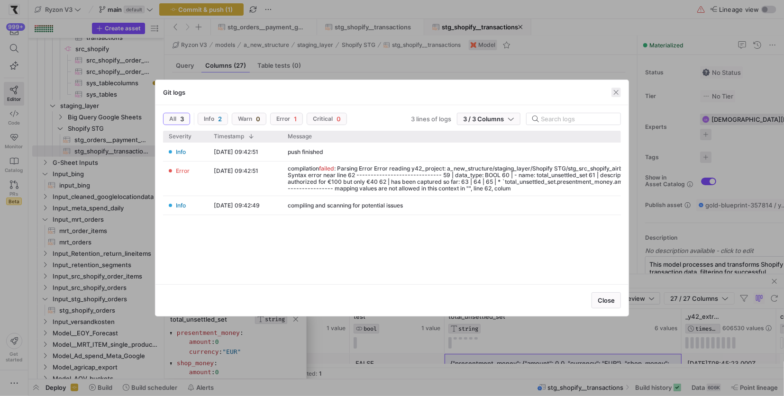
click at [616, 92] on span "button" at bounding box center [616, 92] width 9 height 9
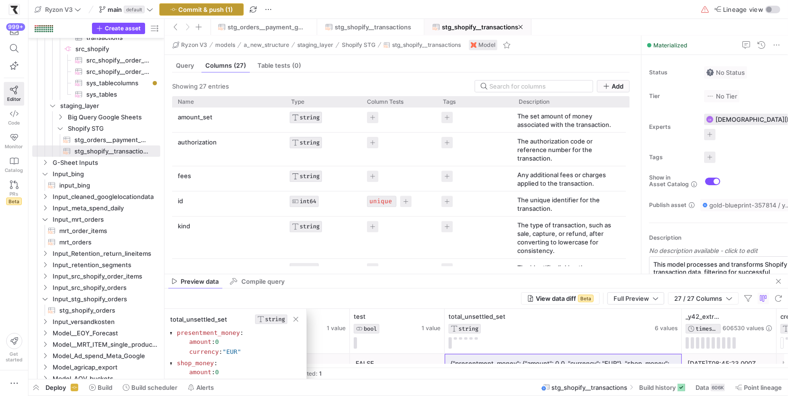
click at [230, 10] on span "Commit & push (1)" at bounding box center [206, 10] width 55 height 8
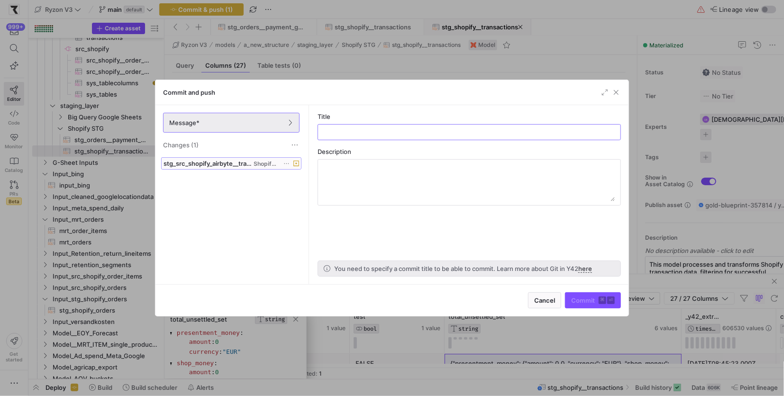
click at [295, 162] on icon at bounding box center [297, 164] width 6 height 6
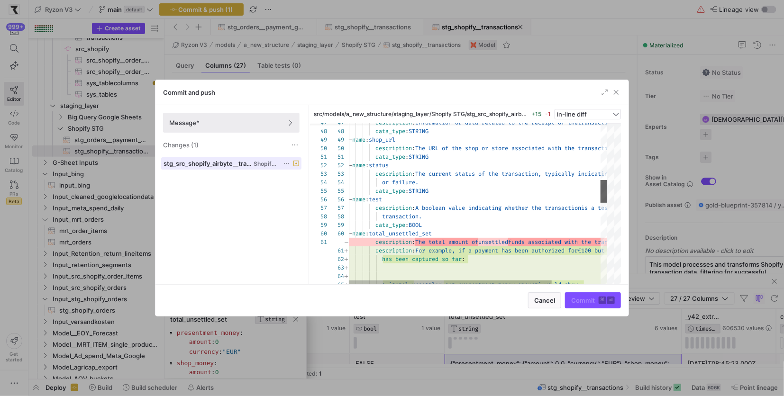
click at [607, 190] on div at bounding box center [604, 191] width 7 height 23
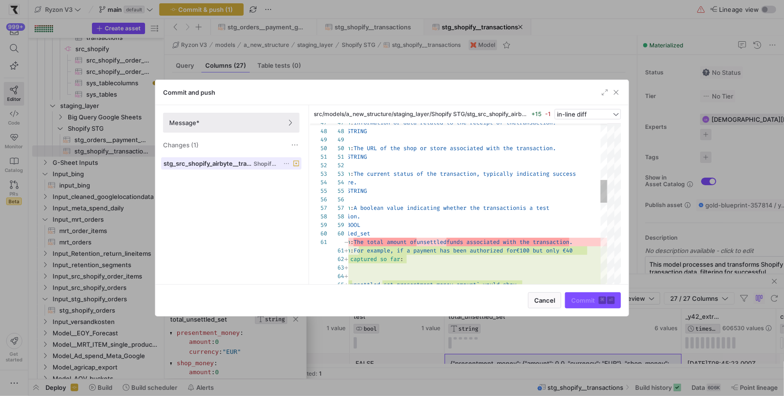
click at [295, 162] on icon at bounding box center [297, 164] width 6 height 6
click at [286, 160] on span at bounding box center [286, 163] width 7 height 7
click at [323, 188] on span "Discard" at bounding box center [322, 190] width 66 height 8
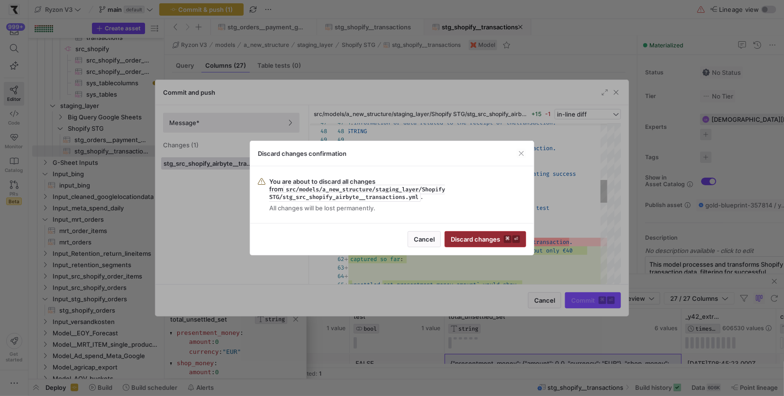
click at [489, 240] on span "Discard changes ⌘ ⏎" at bounding box center [485, 240] width 69 height 8
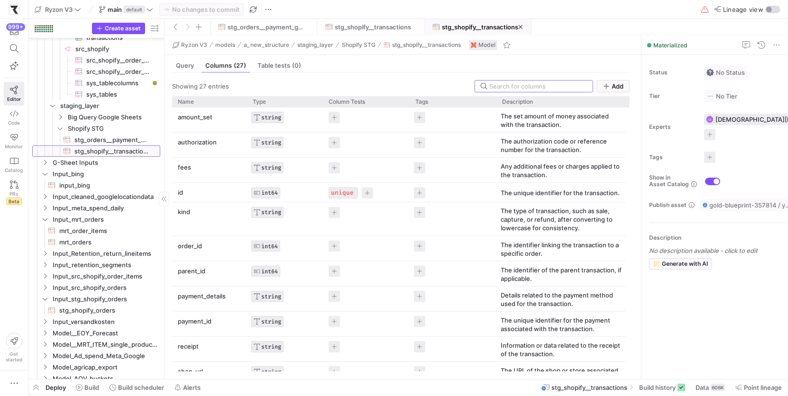
click at [125, 148] on span "stg_shopify__transactions​​​​​​​​​​" at bounding box center [111, 151] width 75 height 11
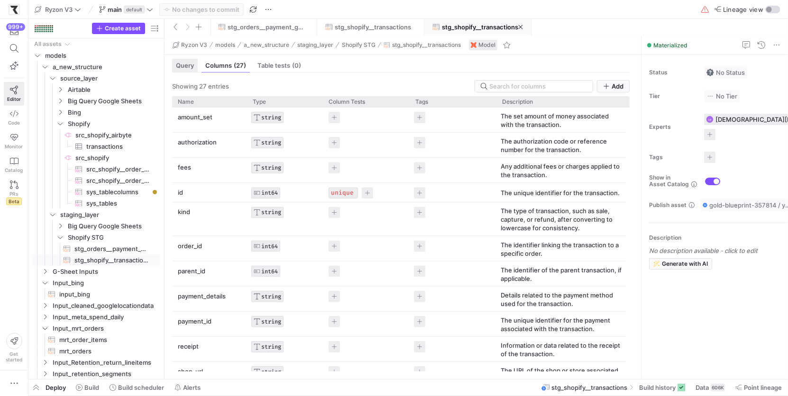
click at [187, 63] on span "Query" at bounding box center [185, 66] width 18 height 6
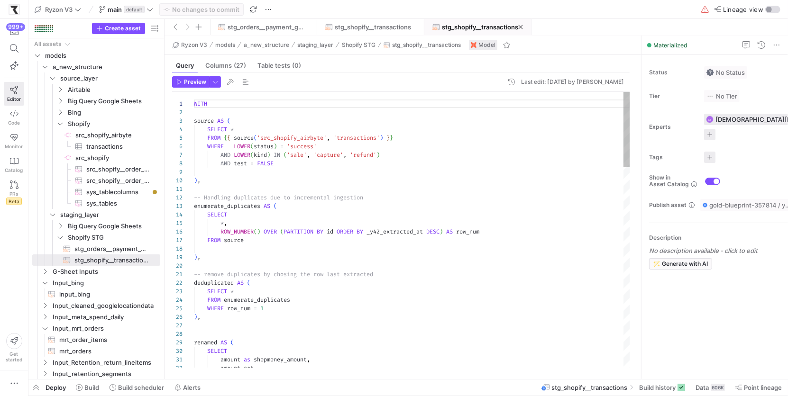
scroll to position [85, 0]
click at [230, 63] on span "Columns (27)" at bounding box center [225, 66] width 41 height 6
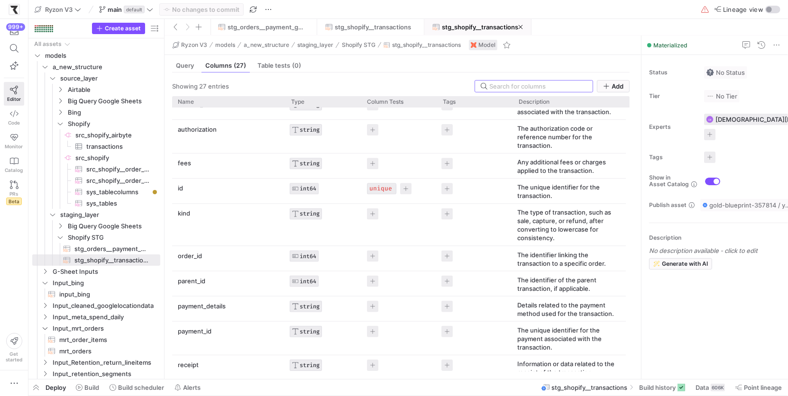
scroll to position [20, 0]
